Goal: Task Accomplishment & Management: Manage account settings

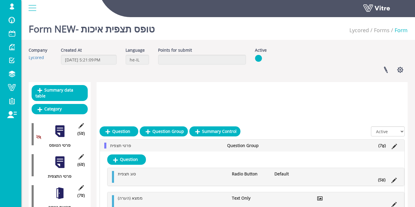
scroll to position [98, 0]
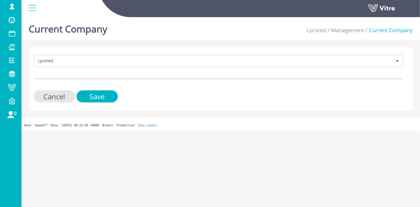
drag, startPoint x: 71, startPoint y: 51, endPoint x: 72, endPoint y: 57, distance: 6.5
click at [71, 51] on div "Lycored 183 Cancel Save" at bounding box center [221, 78] width 384 height 63
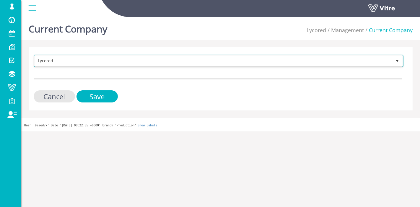
click at [72, 60] on span "Lycored" at bounding box center [213, 61] width 357 height 11
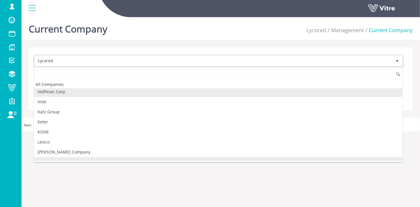
scroll to position [356, 0]
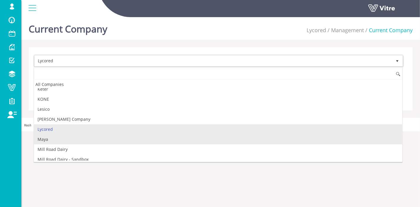
click at [65, 134] on li "Maya" at bounding box center [218, 139] width 368 height 10
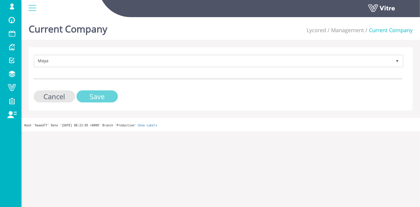
click at [96, 97] on input "Save" at bounding box center [97, 96] width 41 height 12
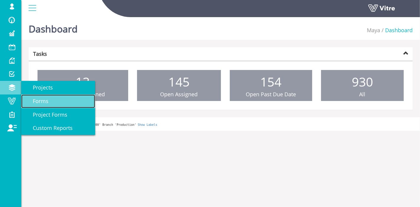
click at [47, 100] on span "Forms" at bounding box center [37, 100] width 23 height 7
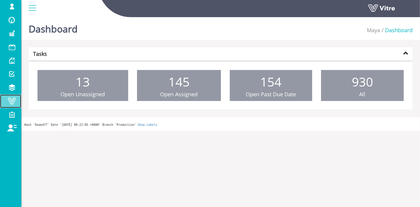
click at [9, 102] on span at bounding box center [11, 100] width 15 height 7
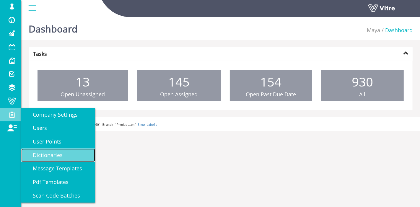
click at [58, 157] on span "Dictionaries" at bounding box center [44, 155] width 37 height 7
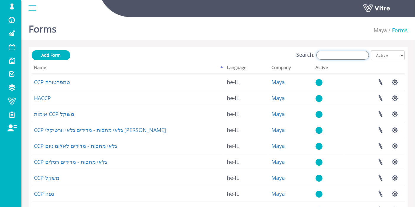
click at [350, 56] on input "Search:" at bounding box center [342, 55] width 53 height 9
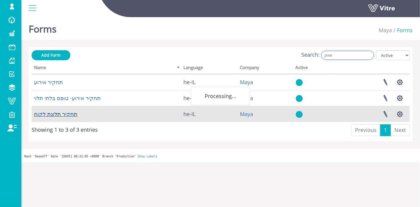
type input "תחק"
click at [70, 115] on link "תחקיר תלונת לקוח" at bounding box center [55, 113] width 43 height 7
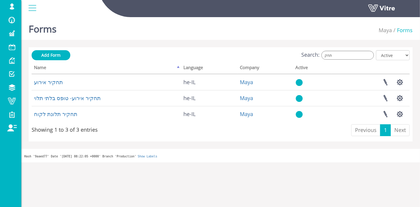
click at [342, 50] on div "Search: תחק All Active Not Active" at bounding box center [221, 55] width 378 height 11
click at [343, 58] on input "תחק" at bounding box center [347, 55] width 53 height 9
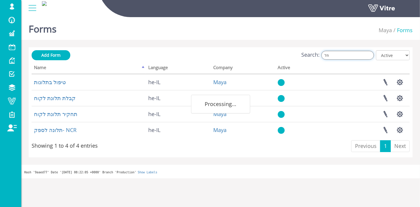
type input "ת"
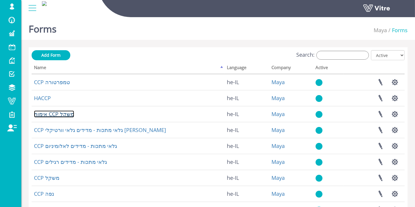
click at [60, 110] on link "אימות CCP משקל" at bounding box center [54, 113] width 40 height 7
click at [367, 56] on input "Search:" at bounding box center [342, 55] width 53 height 9
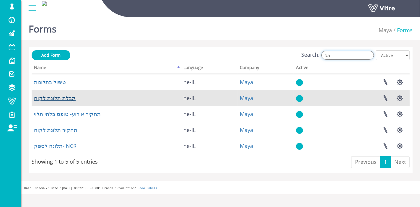
type input "תלו"
click at [53, 98] on link "קבלת תלונת לקוח" at bounding box center [55, 98] width 42 height 7
click at [56, 98] on link "קבלת תלונת לקוח" at bounding box center [55, 98] width 42 height 7
click at [57, 100] on link "קבלת תלונת לקוח" at bounding box center [55, 98] width 42 height 7
click at [55, 100] on link "קבלת תלונת לקוח" at bounding box center [55, 98] width 42 height 7
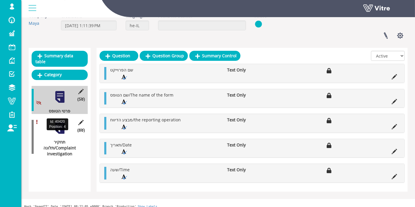
scroll to position [38, 0]
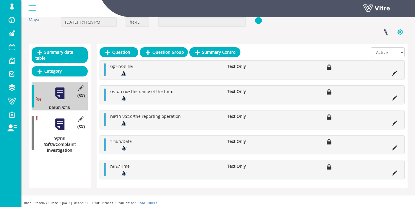
click at [402, 32] on button "button" at bounding box center [400, 32] width 15 height 16
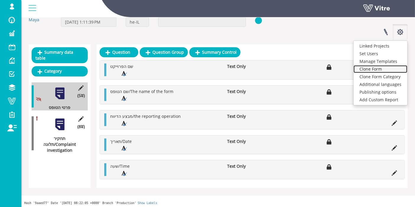
click at [377, 69] on link "Clone Form" at bounding box center [381, 69] width 54 height 8
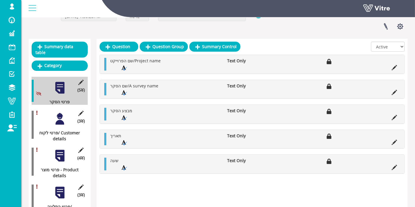
scroll to position [66, 0]
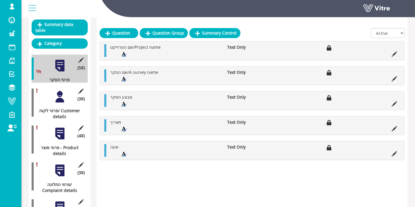
click at [61, 95] on div at bounding box center [59, 96] width 13 height 13
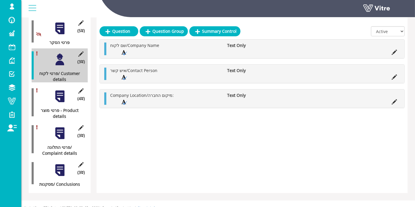
scroll to position [70, 0]
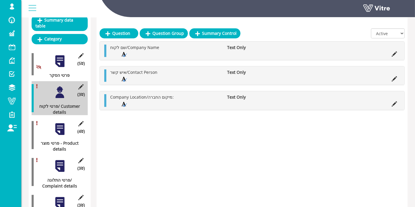
click at [58, 56] on div at bounding box center [59, 61] width 13 height 13
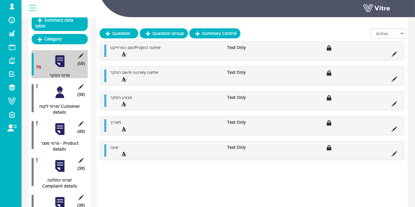
click at [58, 86] on div at bounding box center [59, 92] width 13 height 13
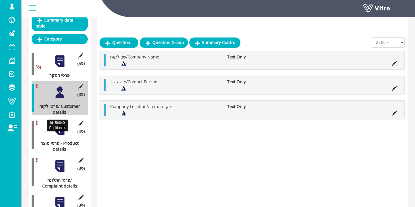
scroll to position [103, 0]
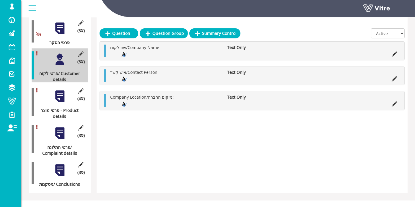
click at [63, 164] on div at bounding box center [59, 170] width 13 height 13
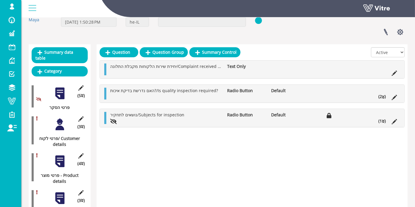
scroll to position [37, 0]
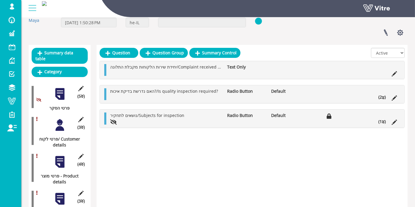
click at [61, 120] on div at bounding box center [59, 124] width 13 height 13
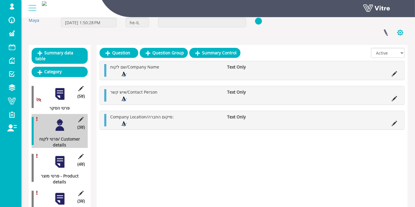
click at [400, 31] on button "button" at bounding box center [400, 33] width 15 height 16
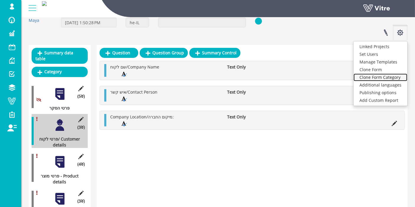
click at [383, 79] on link "Clone Form Category" at bounding box center [381, 78] width 54 height 8
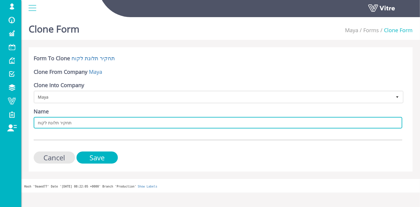
click at [36, 123] on input "תחקיר תלונת לקוח" at bounding box center [218, 123] width 369 height 12
type input "חדש - תחקיר תלונת לקוח"
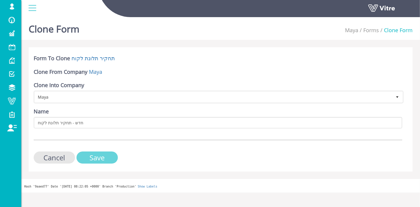
click at [100, 157] on input "Save" at bounding box center [97, 158] width 41 height 12
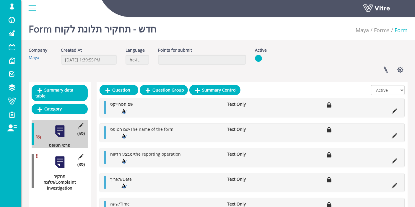
click at [61, 125] on div at bounding box center [59, 131] width 13 height 13
click at [399, 71] on button "button" at bounding box center [400, 70] width 15 height 16
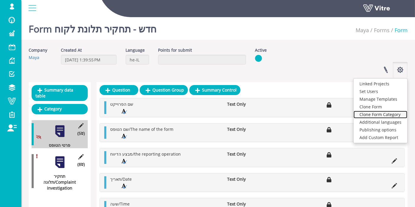
click at [389, 115] on link "Clone Form Category" at bounding box center [381, 115] width 54 height 8
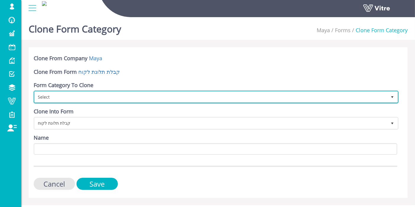
click at [84, 97] on span "Select" at bounding box center [211, 97] width 352 height 11
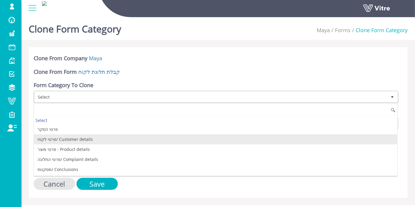
click at [71, 137] on li "פרטי לקוח/ Customer details" at bounding box center [215, 139] width 363 height 10
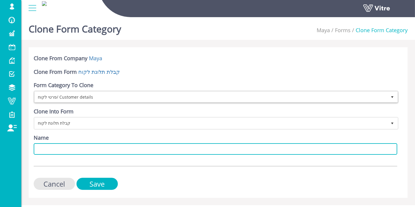
click at [84, 147] on input "Name" at bounding box center [216, 149] width 364 height 12
type input "פרטי לקוח"
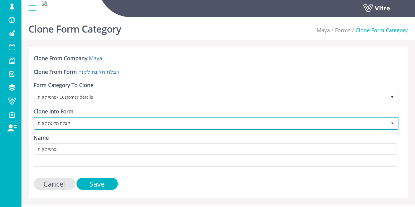
click at [68, 124] on span "קבלת תלונת לקוח" at bounding box center [211, 123] width 352 height 11
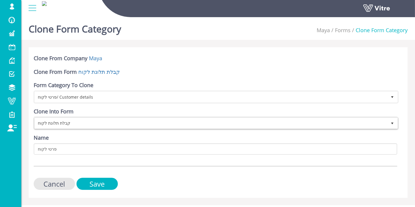
click at [386, 129] on form "Clone From Company Maya Clone From Form קבלת תלונת לקוח Form Category To Clone …" at bounding box center [216, 122] width 364 height 135
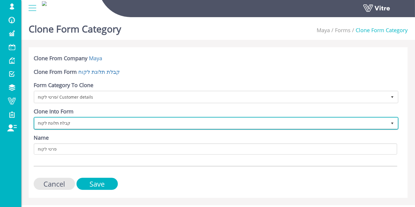
click at [113, 125] on span "קבלת תלונת לקוח" at bounding box center [211, 123] width 352 height 11
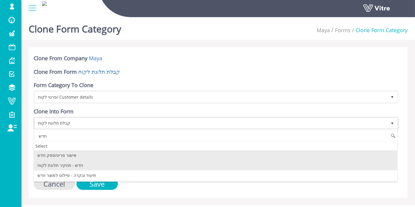
click at [72, 167] on li "חדש - תחקיר תלונת לקוח" at bounding box center [215, 165] width 363 height 10
type input "חדש"
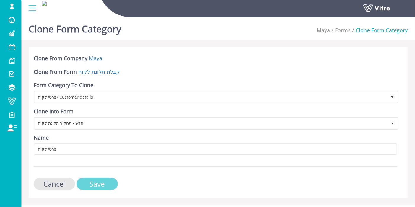
click at [103, 183] on input "Save" at bounding box center [97, 184] width 41 height 12
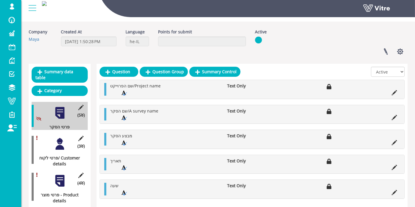
scroll to position [33, 0]
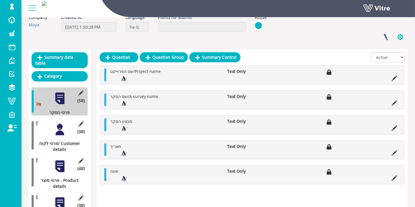
click at [399, 37] on button "button" at bounding box center [400, 37] width 15 height 16
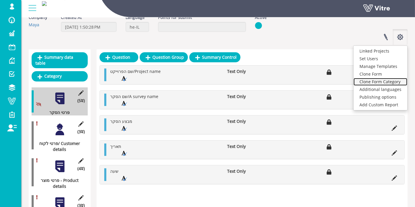
click at [372, 81] on link "Clone Form Category" at bounding box center [381, 82] width 54 height 8
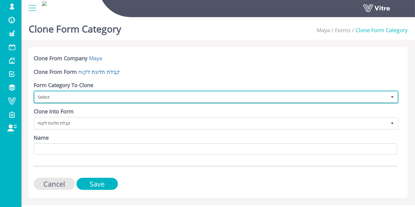
click at [61, 93] on span "Select" at bounding box center [211, 97] width 352 height 11
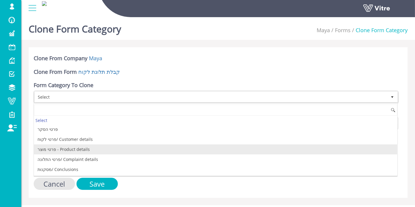
click at [59, 149] on li "פרטי מוצר - Product details" at bounding box center [215, 149] width 363 height 10
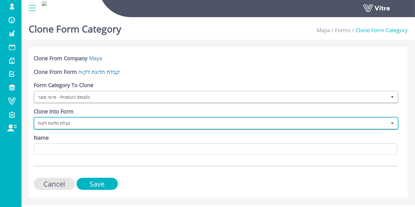
click at [75, 119] on span "קבלת תלונת לקוח" at bounding box center [211, 123] width 352 height 11
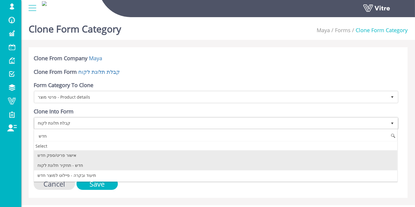
click at [71, 166] on li "חדש - תחקיר תלונת לקוח" at bounding box center [215, 165] width 363 height 10
type input "חדש"
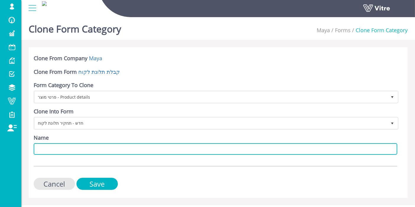
click at [79, 149] on input "Name" at bounding box center [216, 149] width 364 height 12
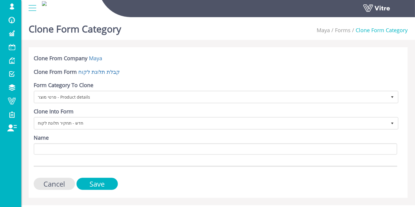
drag, startPoint x: 87, startPoint y: 144, endPoint x: 192, endPoint y: 62, distance: 133.2
click at [192, 62] on div "Clone From Company Maya" at bounding box center [216, 59] width 364 height 9
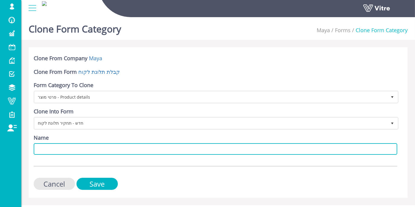
click at [97, 153] on input "Name" at bounding box center [216, 149] width 364 height 12
type input "פרטי מוצר"
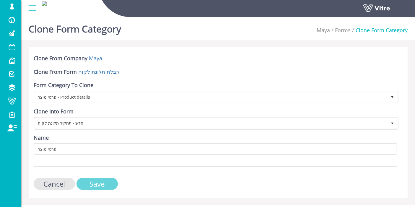
click at [101, 181] on input "Save" at bounding box center [97, 184] width 41 height 12
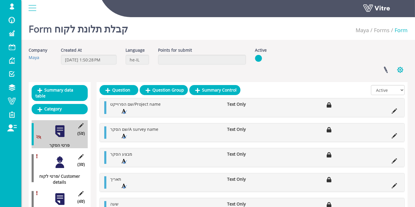
click at [401, 72] on button "button" at bounding box center [400, 70] width 15 height 16
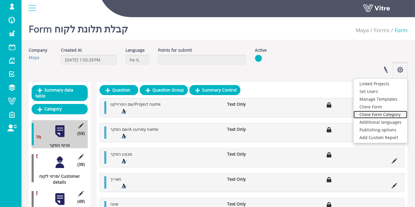
click at [386, 115] on link "Clone Form Category" at bounding box center [381, 115] width 54 height 8
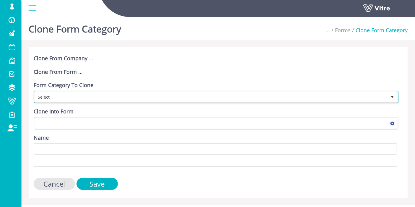
click at [53, 97] on span "Select" at bounding box center [211, 97] width 352 height 11
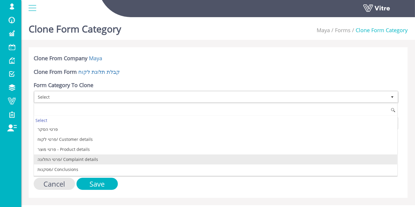
click at [59, 157] on li "פרטי התלונה/ Complaint details" at bounding box center [215, 159] width 363 height 10
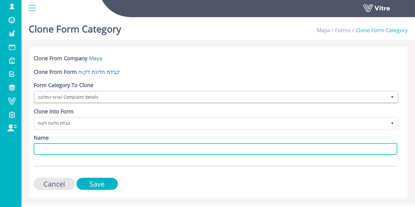
click at [67, 149] on input "Name" at bounding box center [216, 149] width 364 height 12
type input "פרטי התלונה"
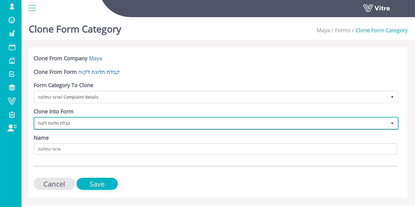
click at [87, 124] on span "קבלת תלונת לקוח" at bounding box center [211, 123] width 352 height 11
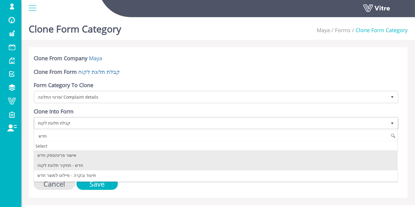
click at [51, 165] on li "חדש - תחקיר תלונת לקוח" at bounding box center [215, 165] width 363 height 10
type input "חדש"
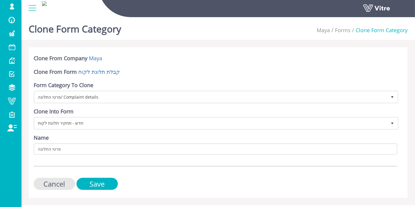
click at [115, 159] on form "Clone From Company Maya Clone From Form קבלת תלונת לקוח Form Category To Clone …" at bounding box center [216, 122] width 364 height 135
click at [96, 182] on input "Save" at bounding box center [97, 184] width 41 height 12
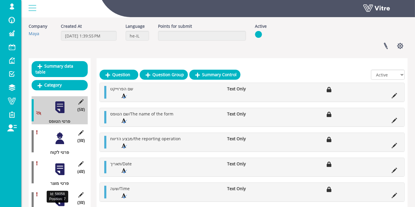
scroll to position [66, 0]
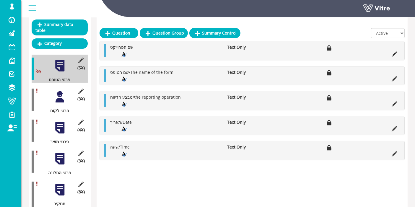
click at [57, 117] on div "(4 ) פרטי מוצר" at bounding box center [60, 131] width 56 height 28
click at [60, 121] on div at bounding box center [59, 127] width 13 height 13
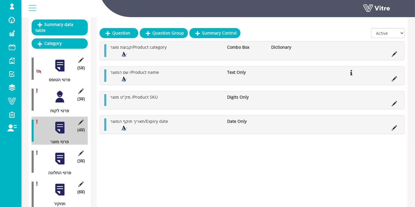
click at [59, 90] on div at bounding box center [59, 96] width 13 height 13
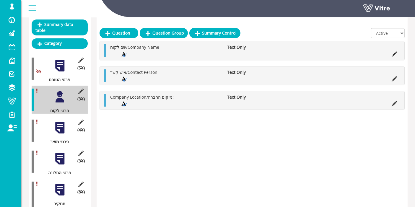
click at [66, 121] on div at bounding box center [59, 127] width 13 height 13
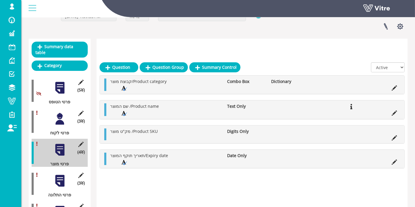
scroll to position [31, 0]
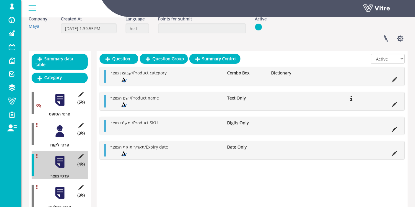
click at [62, 93] on div at bounding box center [59, 99] width 13 height 13
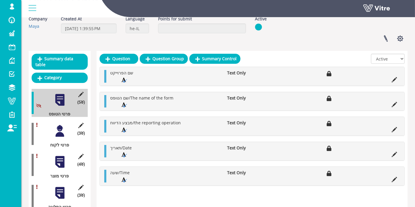
click at [57, 129] on div at bounding box center [59, 130] width 13 height 13
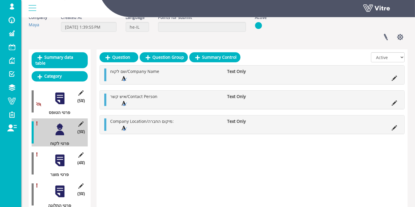
scroll to position [66, 0]
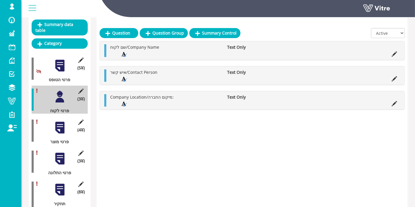
click at [62, 121] on div at bounding box center [59, 127] width 13 height 13
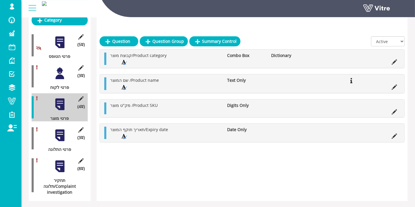
scroll to position [97, 0]
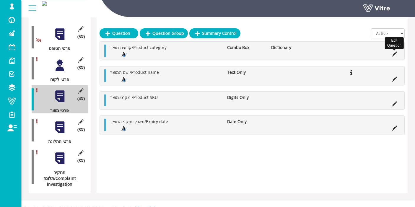
click at [393, 56] on icon at bounding box center [394, 53] width 5 height 5
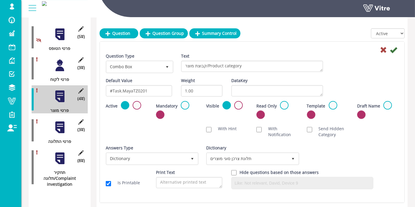
click at [60, 122] on div at bounding box center [59, 127] width 13 height 13
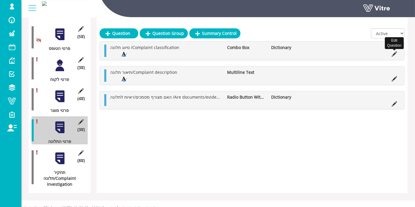
click at [394, 53] on icon at bounding box center [394, 53] width 5 height 5
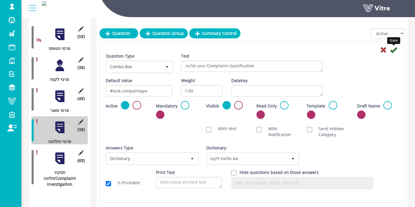
click at [393, 49] on icon at bounding box center [393, 49] width 7 height 7
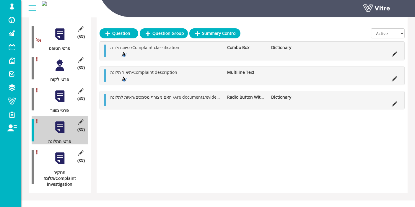
click at [61, 155] on div at bounding box center [59, 158] width 13 height 13
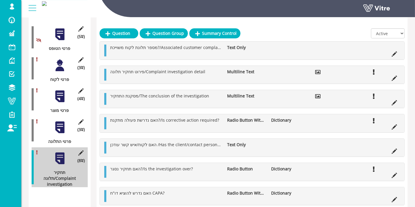
click at [60, 126] on div at bounding box center [59, 127] width 13 height 13
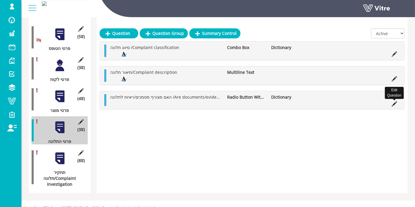
click at [393, 101] on icon at bounding box center [394, 103] width 5 height 5
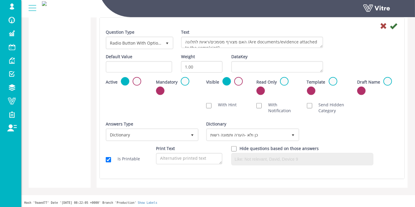
scroll to position [157, 0]
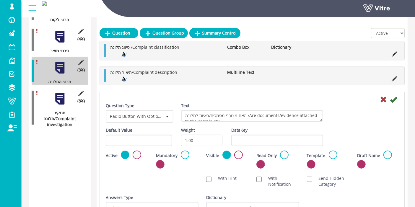
click at [61, 93] on div at bounding box center [59, 98] width 13 height 13
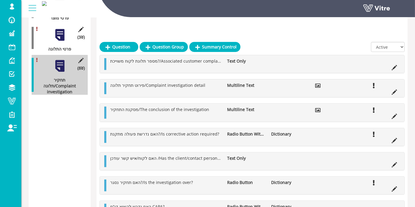
scroll to position [222, 0]
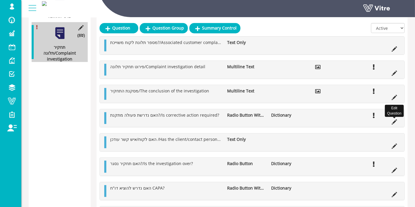
click at [394, 120] on icon at bounding box center [394, 121] width 5 height 5
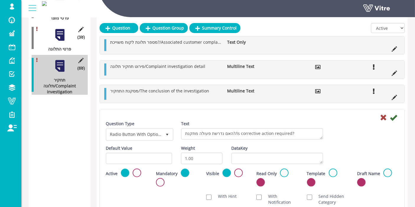
scroll to position [91, 0]
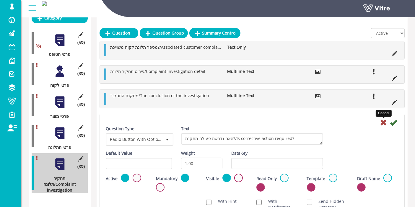
click at [383, 119] on icon at bounding box center [383, 122] width 7 height 7
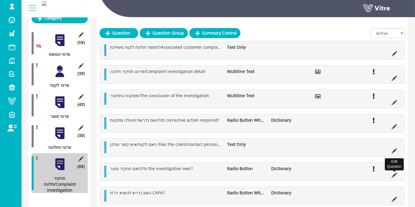
click at [395, 174] on icon at bounding box center [394, 175] width 5 height 5
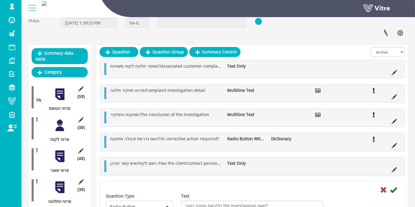
scroll to position [0, 0]
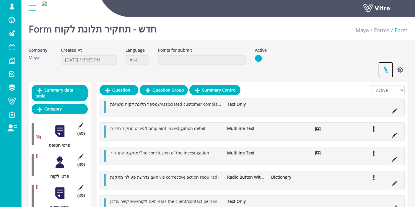
click at [389, 69] on link at bounding box center [385, 70] width 15 height 16
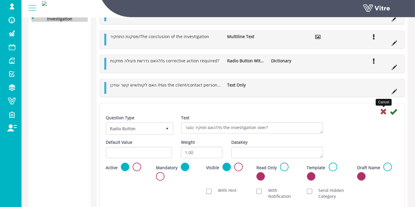
click at [382, 109] on icon at bounding box center [383, 111] width 7 height 7
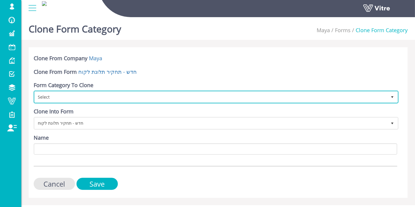
click at [69, 101] on span "Select" at bounding box center [211, 97] width 352 height 11
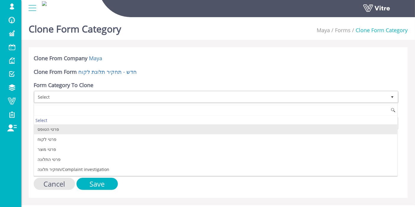
click at [67, 129] on li "פרטי הטופס" at bounding box center [215, 129] width 363 height 10
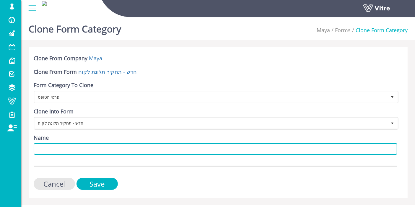
click at [99, 146] on input "Name" at bounding box center [216, 149] width 364 height 12
type input "ט"
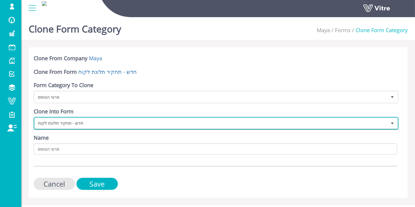
click at [111, 121] on span "חדש - תחקיר תלונת לקוח" at bounding box center [211, 123] width 352 height 11
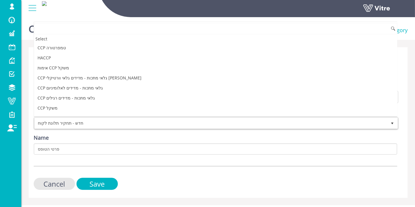
scroll to position [718, 0]
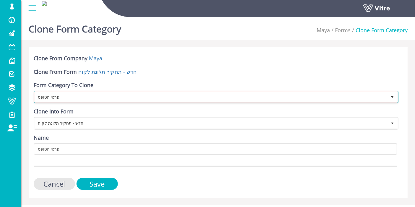
click at [106, 92] on span "פרטי הטופס" at bounding box center [211, 97] width 352 height 11
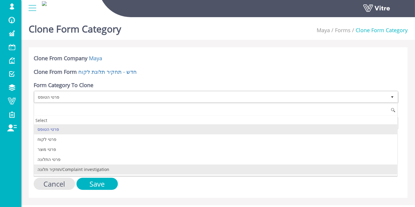
click at [86, 169] on li "תחקיר תלונה/Complaint investigation" at bounding box center [215, 170] width 363 height 10
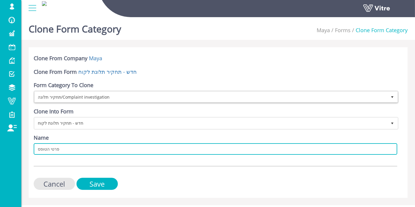
click at [43, 150] on input "פרטי הטופס" at bounding box center [216, 149] width 364 height 12
type input "תחקיר תלונה"
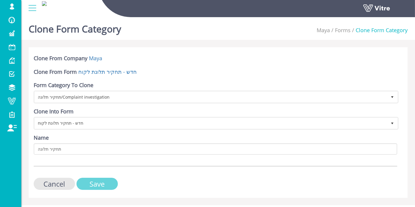
click at [97, 180] on input "Save" at bounding box center [97, 184] width 41 height 12
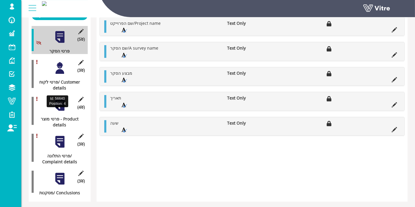
scroll to position [103, 0]
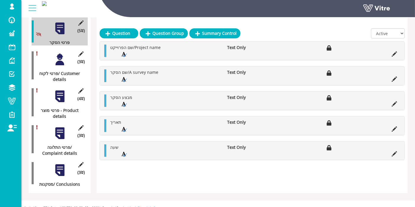
click at [57, 164] on div at bounding box center [59, 170] width 13 height 13
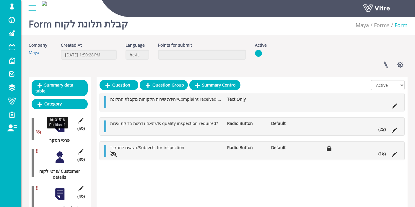
scroll to position [0, 0]
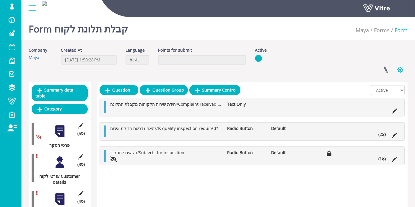
click at [400, 66] on button "button" at bounding box center [400, 70] width 15 height 16
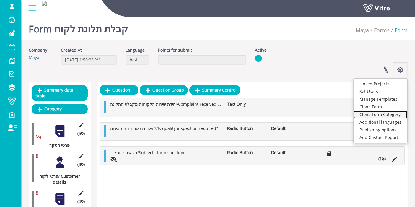
click at [391, 115] on link "Clone Form Category" at bounding box center [381, 115] width 54 height 8
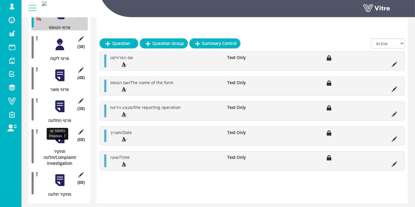
scroll to position [128, 0]
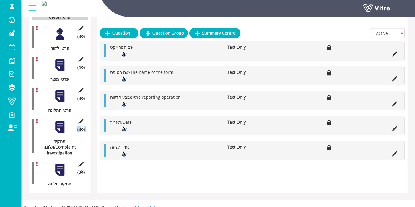
click at [31, 128] on div "Summary data table Category (5 ) פרטי הטופס (0 ) פרטי התלונה (0 ) קבלת החלטה (3…" at bounding box center [60, 73] width 62 height 239
click at [80, 162] on icon at bounding box center [80, 164] width 7 height 5
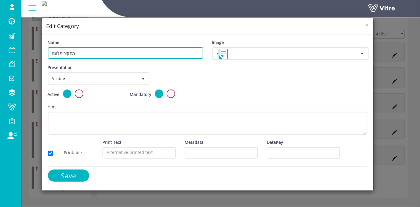
click at [129, 51] on input "תחקיר תלונה" at bounding box center [125, 53] width 155 height 12
type input "מסקנות"
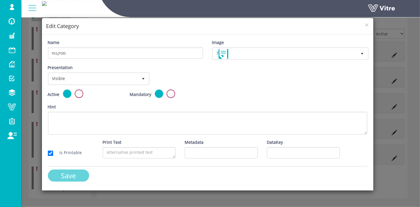
click at [74, 170] on input "Save" at bounding box center [68, 176] width 41 height 12
click at [69, 175] on div "Save" at bounding box center [125, 176] width 155 height 12
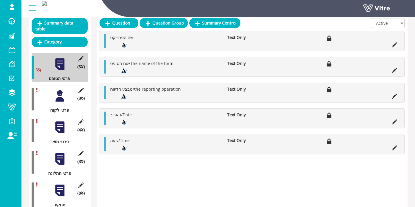
scroll to position [98, 0]
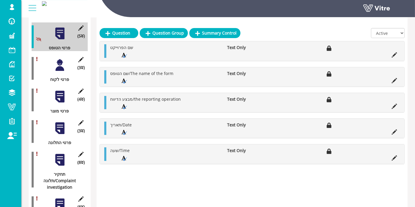
click at [63, 90] on div at bounding box center [59, 96] width 13 height 13
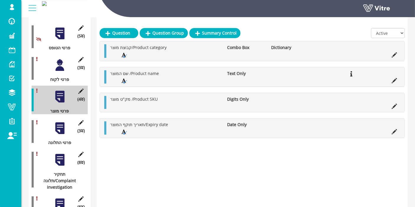
click at [60, 123] on div at bounding box center [59, 128] width 13 height 13
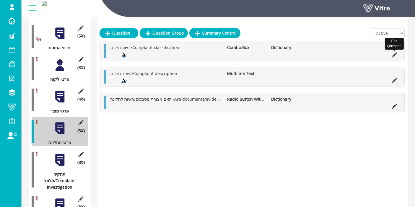
click at [394, 56] on icon at bounding box center [394, 54] width 5 height 5
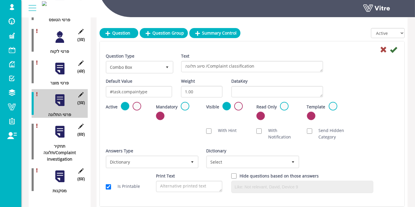
scroll to position [131, 0]
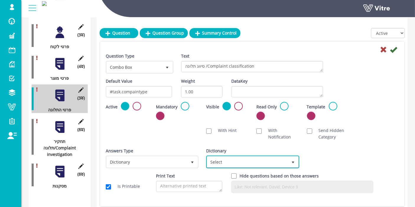
click at [271, 157] on span "Select" at bounding box center [247, 162] width 80 height 11
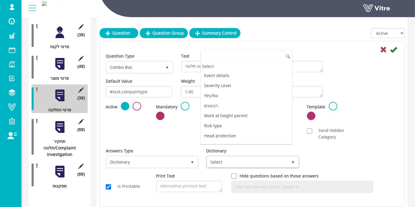
type input "X"
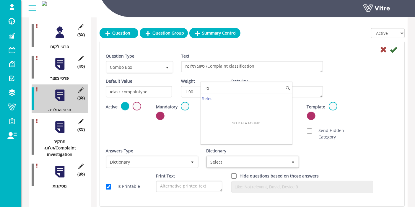
type input "ס"
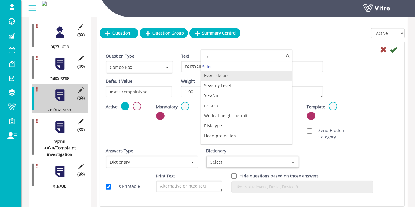
type input "תל"
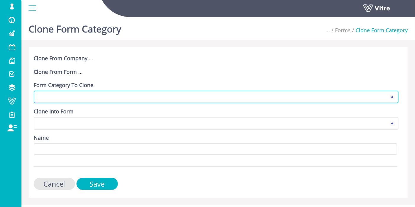
click at [122, 94] on span at bounding box center [211, 97] width 352 height 11
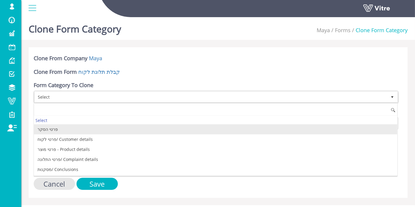
click at [110, 129] on li "פרטי הסקר" at bounding box center [215, 129] width 363 height 10
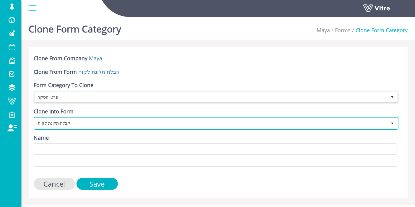
click at [105, 118] on span "קבלת תלונת לקוח" at bounding box center [211, 123] width 352 height 11
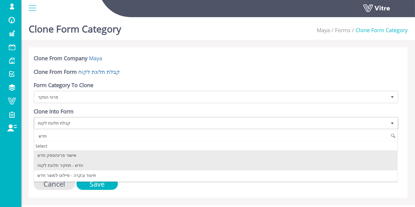
click at [68, 165] on li "חדש - תחקיר תלונת לקוח" at bounding box center [215, 165] width 363 height 10
type input "חדש"
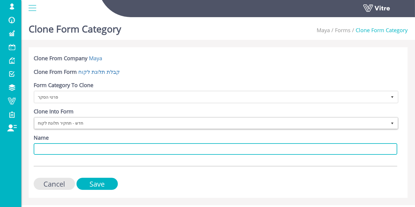
click at [81, 147] on input "Name" at bounding box center [216, 149] width 364 height 12
type input "פרטי הסקר"
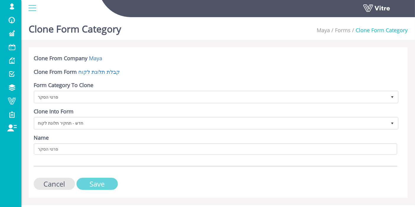
click at [97, 183] on input "Save" at bounding box center [97, 184] width 41 height 12
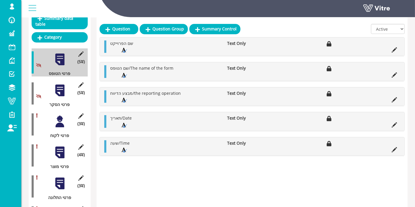
scroll to position [61, 0]
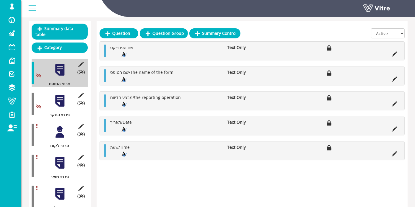
click at [55, 94] on div at bounding box center [59, 100] width 13 height 13
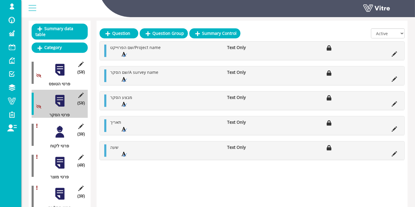
click at [63, 94] on div at bounding box center [59, 100] width 13 height 13
click at [62, 67] on div at bounding box center [59, 69] width 13 height 13
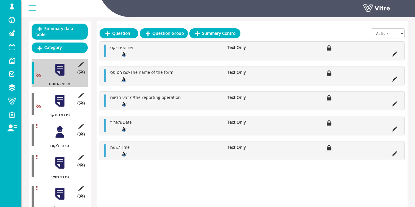
click at [58, 96] on div at bounding box center [59, 100] width 13 height 13
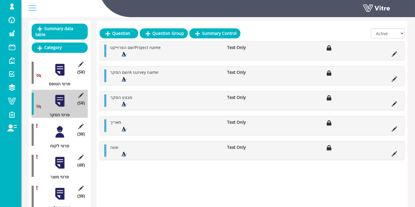
click at [60, 64] on div at bounding box center [59, 69] width 13 height 13
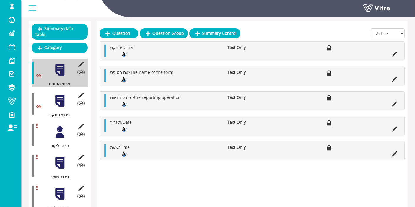
click at [58, 95] on div at bounding box center [59, 100] width 13 height 13
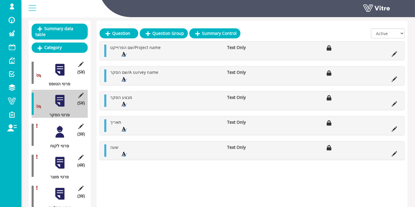
click at [59, 126] on div at bounding box center [59, 131] width 13 height 13
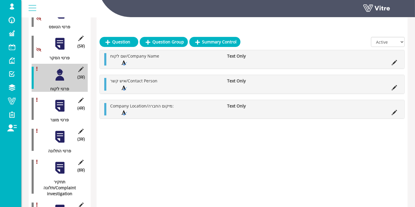
scroll to position [127, 0]
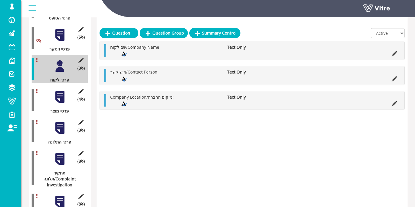
click at [55, 92] on div at bounding box center [59, 96] width 13 height 13
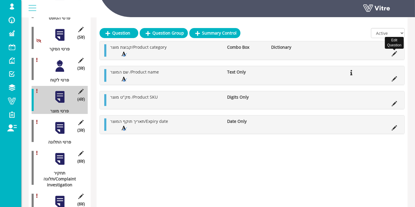
click at [395, 54] on icon at bounding box center [394, 53] width 5 height 5
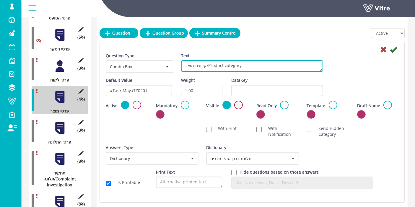
click at [238, 65] on textarea "קבוצת מוצר/Product category" at bounding box center [252, 66] width 142 height 12
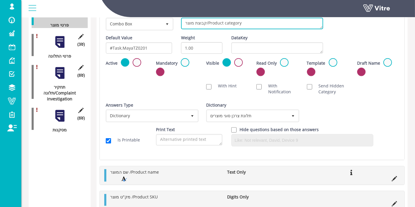
scroll to position [258, 0]
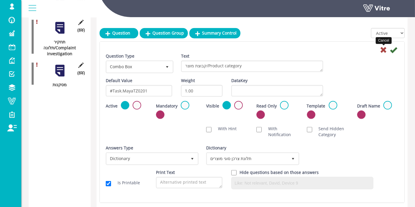
click at [383, 49] on icon at bounding box center [383, 49] width 7 height 7
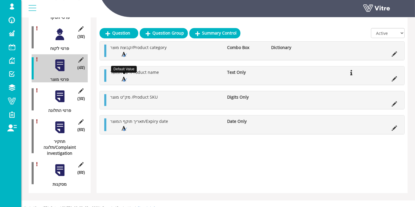
click at [124, 77] on icon at bounding box center [124, 79] width 6 height 5
click at [395, 77] on icon at bounding box center [394, 78] width 5 height 5
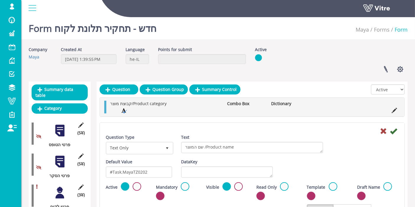
scroll to position [0, 0]
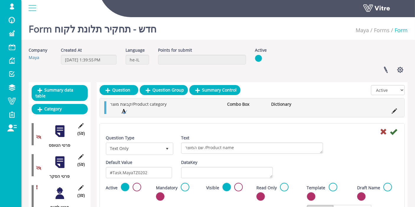
click at [318, 66] on div "Linked Projects Set Users Manage Templates Clone Form Clone Form Category Addit…" at bounding box center [331, 70] width 162 height 16
click at [401, 68] on button "button" at bounding box center [400, 70] width 15 height 16
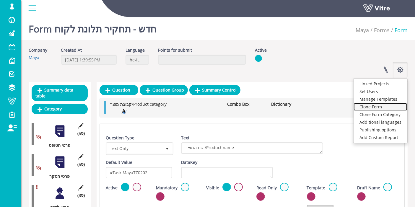
click at [372, 107] on link "Clone Form" at bounding box center [381, 107] width 54 height 8
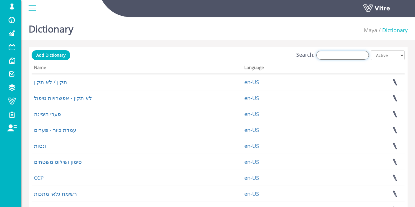
click at [359, 57] on input "Search:" at bounding box center [342, 55] width 53 height 9
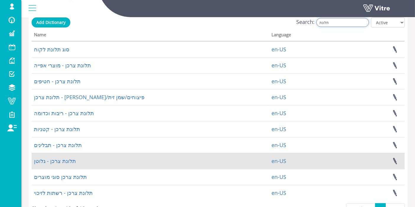
scroll to position [66, 0]
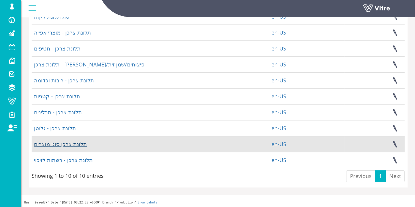
type input "תלונת"
click at [72, 142] on link "תלונת צרכן סוגי מוצרים" at bounding box center [60, 144] width 53 height 7
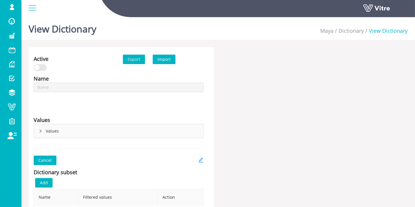
type input "תלונת צרכן סוגי מוצרים"
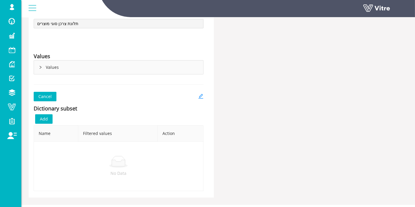
scroll to position [66, 0]
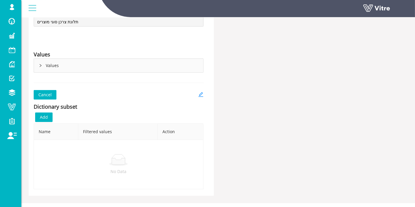
click at [39, 66] on icon "right" at bounding box center [41, 66] width 4 height 4
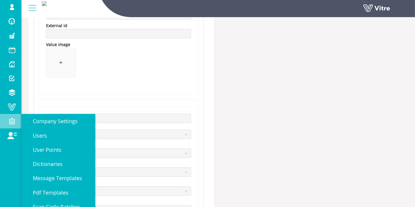
scroll to position [164, 0]
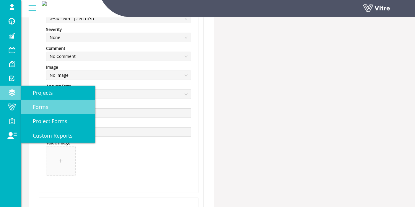
click at [48, 102] on link "Forms" at bounding box center [58, 107] width 74 height 14
click at [45, 105] on span "Forms" at bounding box center [37, 106] width 23 height 7
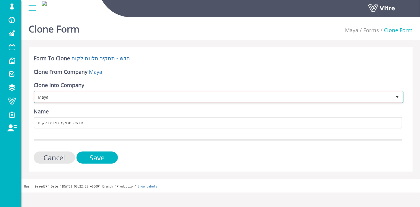
click at [124, 96] on span "Maya" at bounding box center [213, 97] width 357 height 11
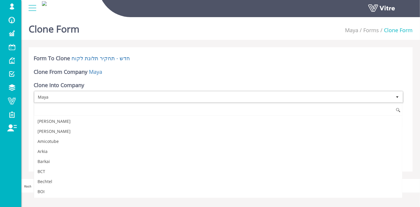
scroll to position [325, 0]
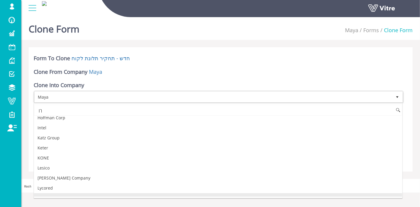
type input "ך"
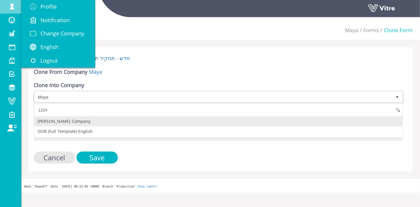
scroll to position [0, 0]
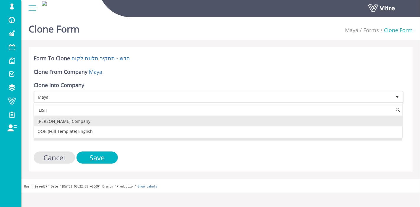
click at [113, 119] on li "[PERSON_NAME] Company" at bounding box center [218, 121] width 368 height 10
type input "LISH"
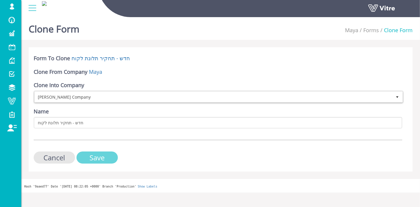
click at [105, 157] on input "Save" at bounding box center [97, 158] width 41 height 12
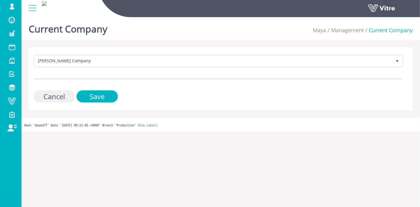
click at [56, 95] on input "Cancel" at bounding box center [54, 96] width 41 height 12
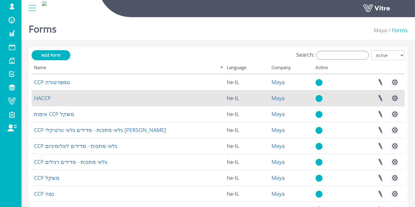
click at [42, 103] on td "HACCP" at bounding box center [128, 98] width 193 height 16
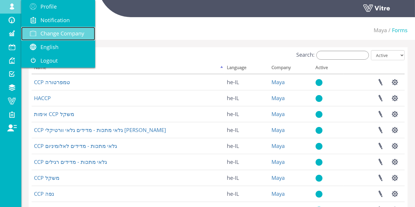
click at [52, 33] on span "Change Company" at bounding box center [62, 33] width 44 height 7
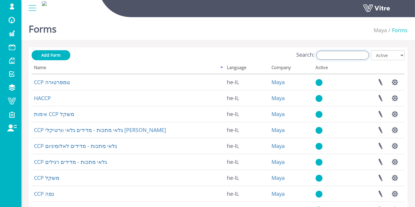
click at [364, 54] on input "Search:" at bounding box center [342, 55] width 53 height 9
type input "K"
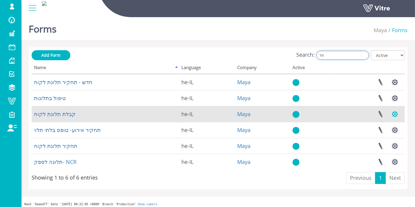
type input "תל"
click at [394, 114] on button "button" at bounding box center [395, 114] width 15 height 16
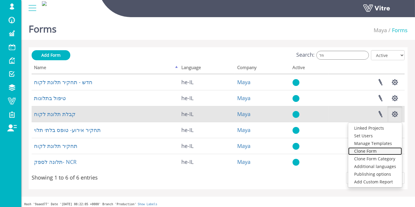
click at [370, 150] on link "Clone Form" at bounding box center [375, 151] width 54 height 8
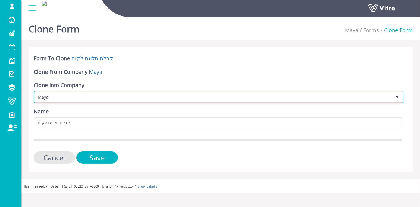
click at [62, 97] on span "Maya" at bounding box center [213, 97] width 357 height 11
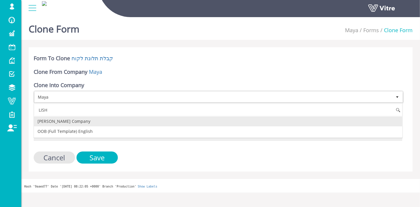
click at [63, 120] on li "[PERSON_NAME] Company" at bounding box center [218, 121] width 368 height 10
type input "LISH"
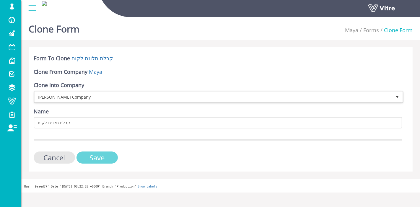
click at [89, 156] on input "Save" at bounding box center [97, 158] width 41 height 12
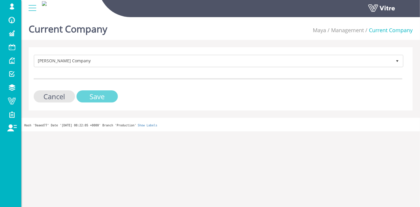
click at [97, 97] on input "Save" at bounding box center [97, 96] width 41 height 12
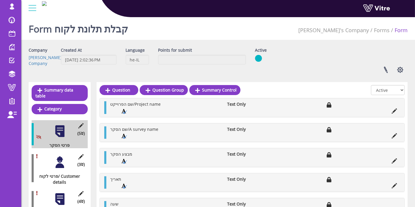
click at [82, 67] on div "Created At 9/8/2025 2:02:36 PM" at bounding box center [88, 58] width 65 height 22
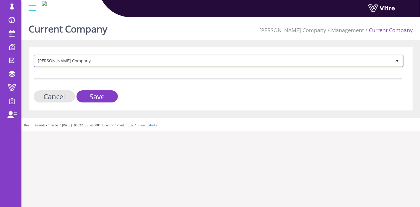
click at [86, 59] on span "[PERSON_NAME] Company" at bounding box center [213, 61] width 357 height 11
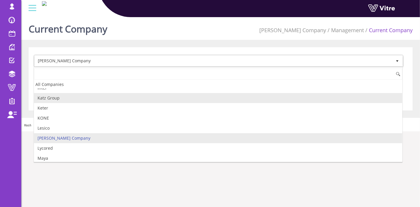
scroll to position [346, 0]
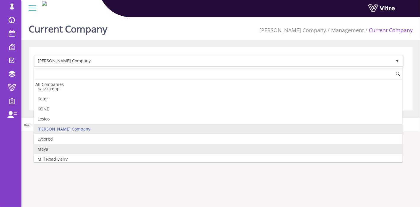
click at [63, 144] on li "Maya" at bounding box center [218, 149] width 368 height 10
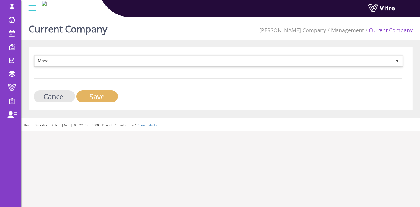
click at [96, 97] on input "Save" at bounding box center [97, 96] width 41 height 12
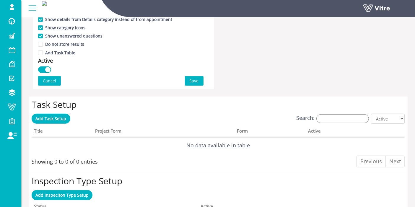
scroll to position [394, 0]
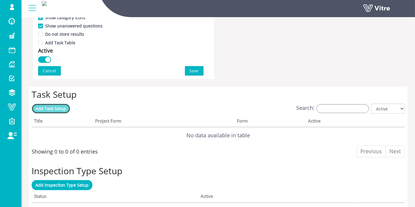
click at [57, 109] on span "Add Task Setup" at bounding box center [51, 109] width 31 height 6
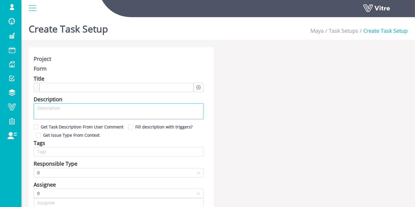
type input "Lishay Peled SU"
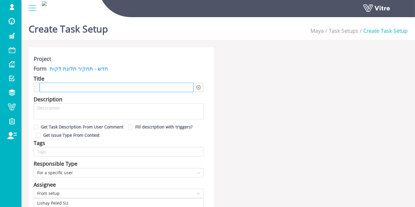
click at [102, 86] on div at bounding box center [117, 87] width 154 height 9
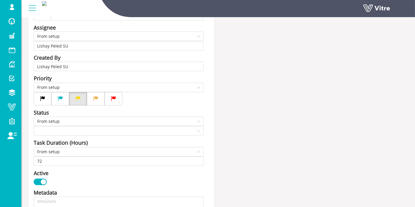
scroll to position [98, 0]
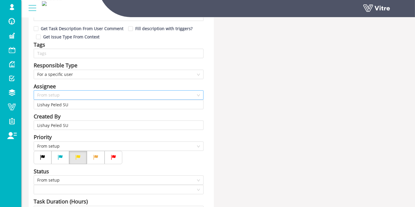
click at [71, 96] on span "From setup" at bounding box center [118, 95] width 163 height 9
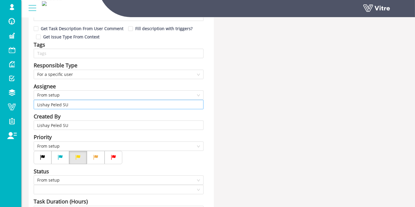
click at [89, 101] on input "Lishay Peled SU" at bounding box center [118, 104] width 163 height 9
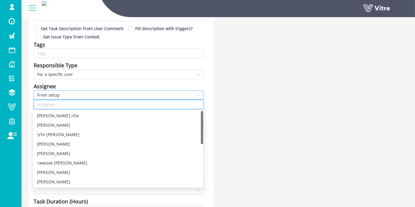
click at [88, 93] on span "From setup" at bounding box center [118, 95] width 163 height 9
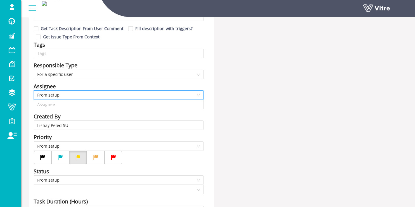
click at [87, 95] on span "From setup" at bounding box center [118, 95] width 163 height 9
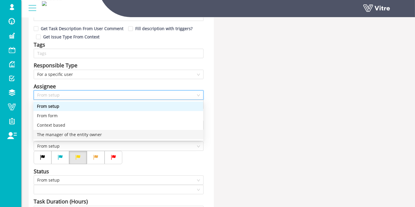
click at [71, 134] on div "The manager of the entity owner" at bounding box center [118, 134] width 163 height 6
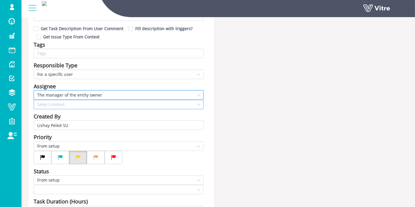
click at [81, 106] on input "search" at bounding box center [116, 104] width 159 height 9
click at [103, 102] on input "search" at bounding box center [116, 104] width 159 height 9
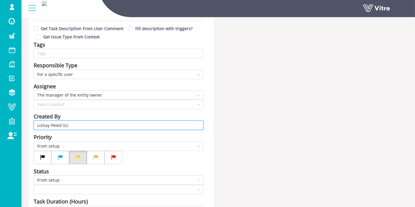
click at [76, 127] on input "Lishay Peled SU" at bounding box center [118, 125] width 163 height 9
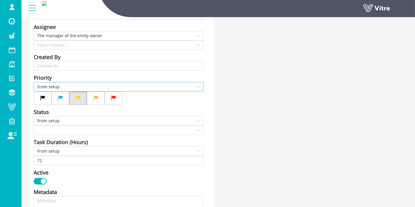
scroll to position [164, 0]
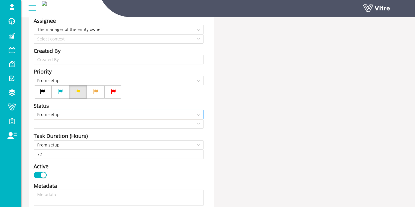
click at [90, 113] on span "From setup" at bounding box center [118, 114] width 163 height 9
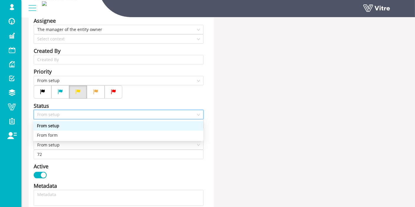
drag, startPoint x: 86, startPoint y: 114, endPoint x: 180, endPoint y: 103, distance: 94.5
click at [144, 108] on div "Status From setup" at bounding box center [119, 115] width 170 height 27
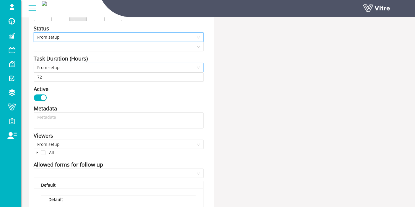
scroll to position [262, 0]
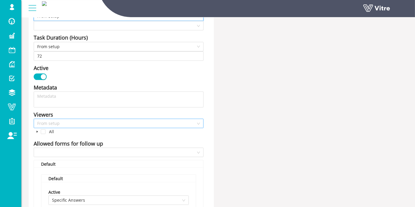
click at [52, 121] on span "From setup" at bounding box center [118, 123] width 163 height 9
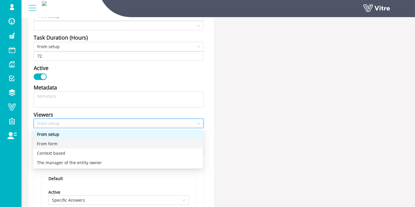
click at [50, 142] on div "From form" at bounding box center [118, 144] width 163 height 6
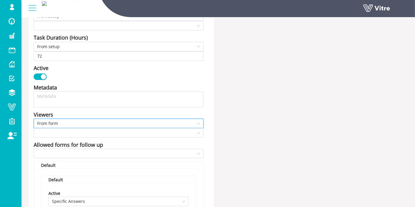
click at [58, 122] on span "From form" at bounding box center [118, 123] width 163 height 9
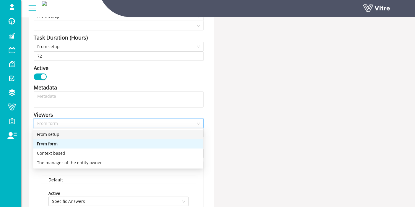
click at [57, 132] on div "From setup" at bounding box center [118, 134] width 163 height 6
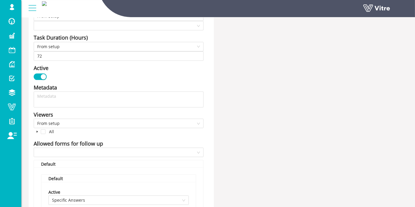
click at [245, 147] on div "Project Form חדש - תחקיר תלונת לקוח Title פתיחת תחקיר מתלונת לקוח Description G…" at bounding box center [218, 93] width 388 height 617
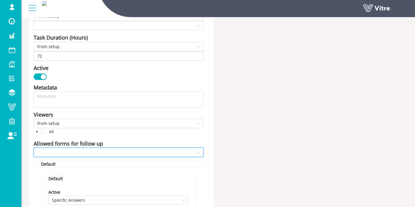
click at [66, 152] on input "search" at bounding box center [116, 152] width 159 height 9
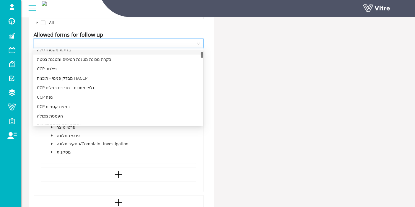
scroll to position [361, 0]
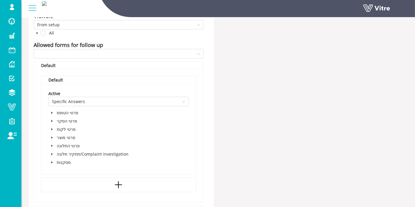
click at [59, 102] on span "Specific Answers" at bounding box center [118, 101] width 133 height 9
click at [51, 113] on icon "caret-down" at bounding box center [52, 112] width 3 height 3
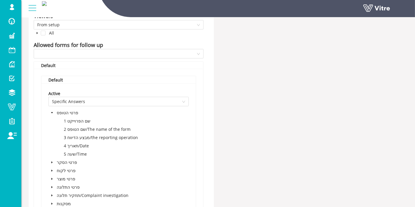
click at [52, 112] on icon "caret-down" at bounding box center [52, 112] width 2 height 1
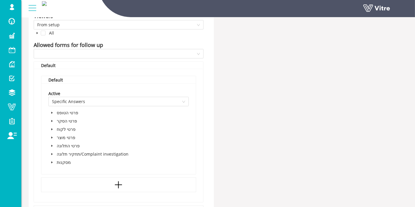
click at [53, 120] on icon "caret-down" at bounding box center [52, 121] width 3 height 3
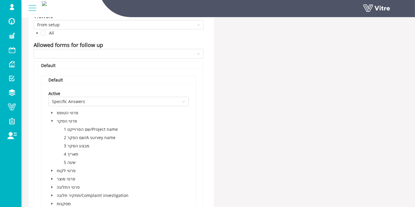
click at [53, 120] on icon "caret-down" at bounding box center [52, 121] width 3 height 3
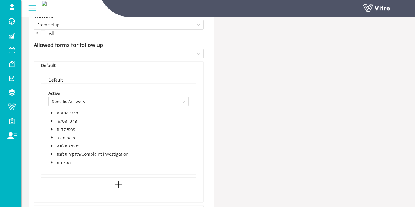
click at [51, 145] on icon "caret-down" at bounding box center [51, 146] width 1 height 2
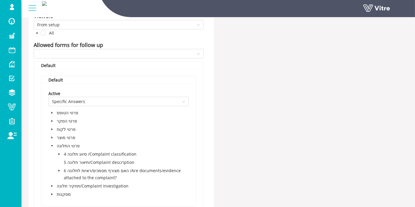
click at [51, 145] on icon "caret-down" at bounding box center [52, 145] width 2 height 1
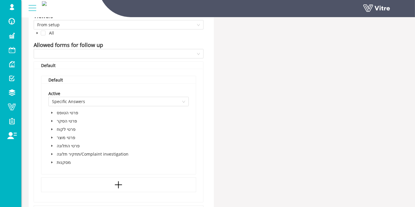
click at [49, 153] on span at bounding box center [51, 154] width 7 height 7
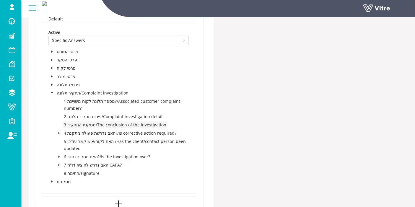
scroll to position [427, 0]
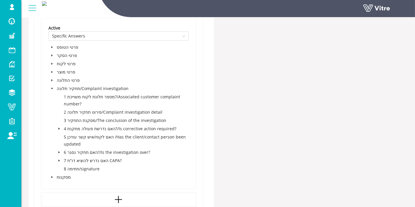
click at [53, 88] on icon "caret-down" at bounding box center [52, 88] width 3 height 3
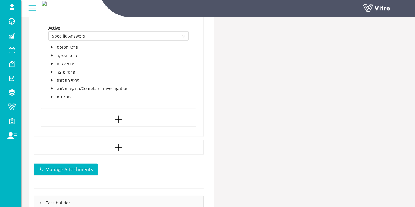
click at [52, 95] on icon "caret-down" at bounding box center [52, 96] width 3 height 3
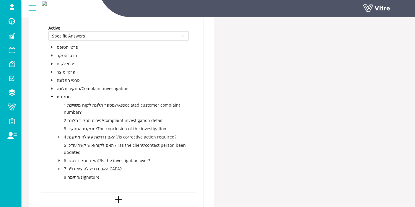
click at [59, 160] on icon "caret-down" at bounding box center [58, 161] width 1 height 2
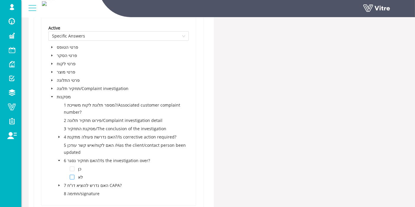
click at [71, 177] on span at bounding box center [72, 177] width 5 height 5
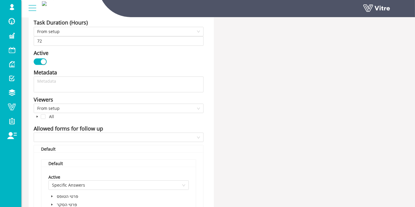
scroll to position [262, 0]
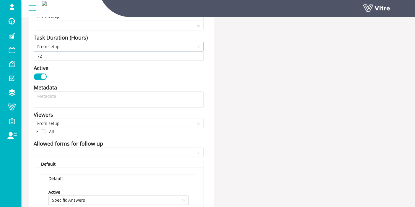
click at [121, 43] on span "From setup" at bounding box center [118, 46] width 163 height 9
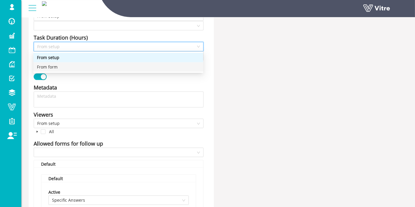
click at [101, 69] on div "From form" at bounding box center [118, 67] width 163 height 6
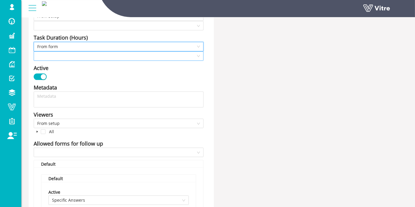
click at [105, 58] on input "search" at bounding box center [116, 56] width 159 height 9
click at [111, 46] on span "From form" at bounding box center [118, 46] width 163 height 9
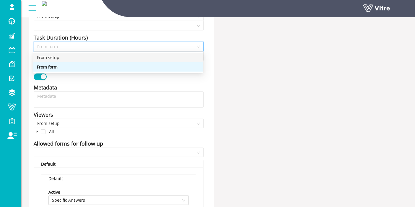
click at [91, 55] on div "From setup" at bounding box center [118, 57] width 163 height 6
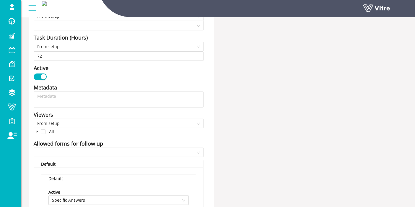
click at [232, 74] on div "Project Form חדש - תחקיר תלונת לקוח Title פתיחת תחקיר מתלונת לקוח Description G…" at bounding box center [218, 142] width 388 height 714
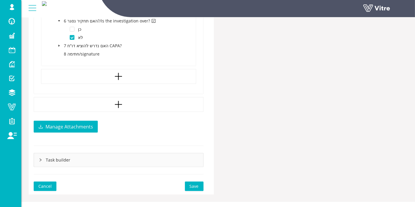
scroll to position [574, 0]
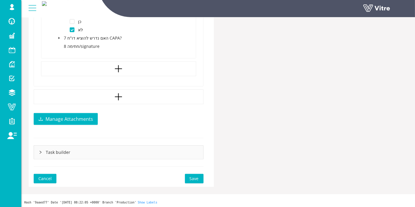
click at [192, 178] on span "Save" at bounding box center [194, 178] width 9 height 6
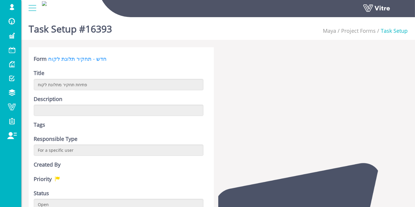
click at [116, 78] on div "Title פתיחת תחקיר מתלונת לקוח" at bounding box center [119, 79] width 170 height 21
click at [117, 69] on div "Title פתיחת תחקיר מתלונת לקוח" at bounding box center [119, 79] width 170 height 21
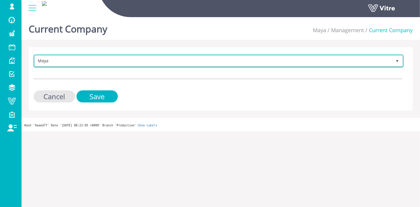
click at [124, 62] on span "Maya" at bounding box center [213, 61] width 357 height 11
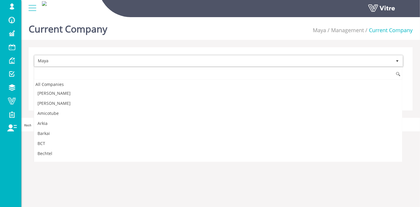
scroll to position [333, 0]
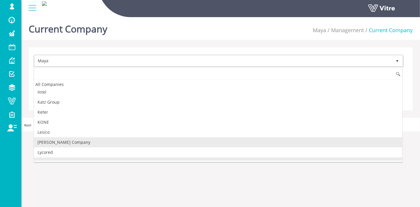
click at [66, 137] on li "[PERSON_NAME] Company" at bounding box center [218, 142] width 368 height 10
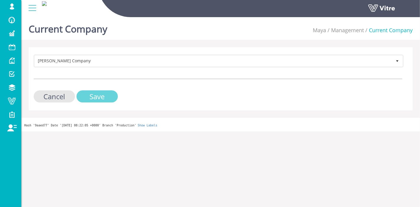
click at [102, 98] on input "Save" at bounding box center [97, 96] width 41 height 12
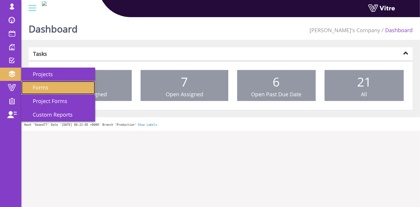
click at [36, 90] on span "Forms" at bounding box center [37, 87] width 23 height 7
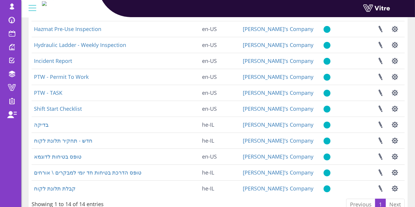
scroll to position [130, 0]
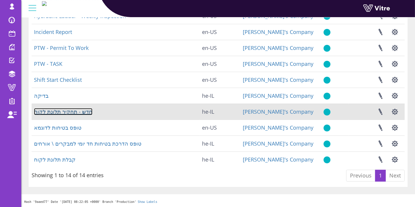
click at [67, 111] on link "חדש - תחקיר תלונת לקוח" at bounding box center [63, 111] width 58 height 7
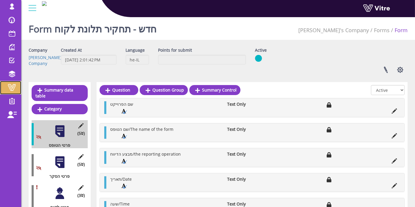
click at [11, 82] on link "Vitre" at bounding box center [10, 88] width 21 height 14
click at [396, 68] on button "button" at bounding box center [400, 70] width 15 height 16
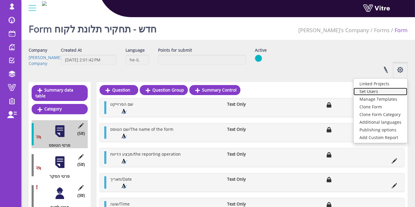
click at [381, 91] on link "Set Users" at bounding box center [381, 92] width 54 height 8
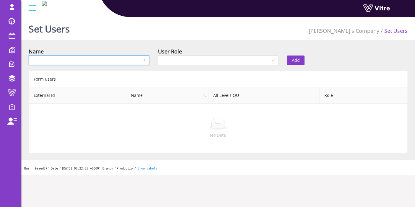
click at [126, 64] on input "search" at bounding box center [86, 60] width 109 height 9
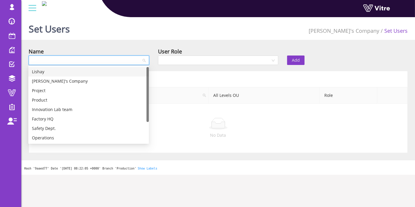
click at [125, 74] on div "Lishay" at bounding box center [88, 72] width 113 height 6
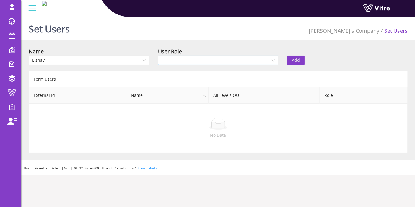
click at [199, 60] on input "search" at bounding box center [216, 60] width 109 height 9
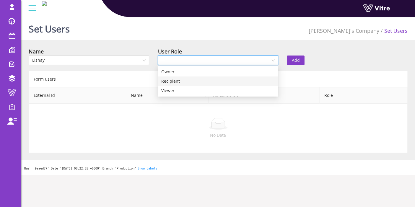
click at [199, 82] on div "Recipient" at bounding box center [217, 81] width 113 height 6
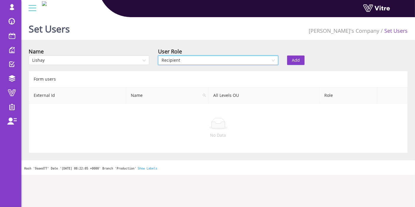
click at [297, 59] on span "Add" at bounding box center [296, 60] width 8 height 6
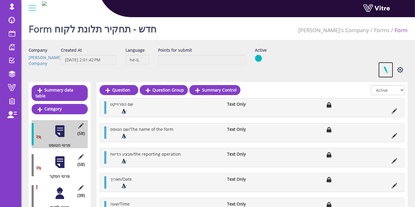
click at [387, 66] on link at bounding box center [385, 70] width 15 height 16
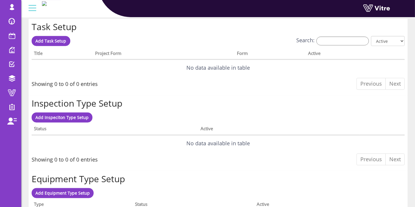
scroll to position [422, 0]
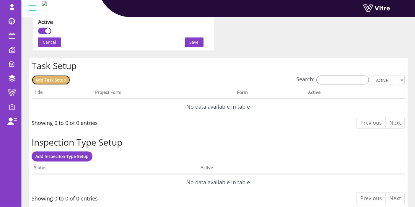
click at [56, 77] on span "Add Task Setup" at bounding box center [51, 80] width 31 height 6
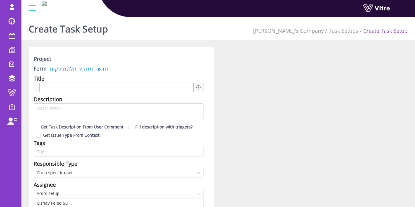
click at [139, 90] on div at bounding box center [117, 87] width 154 height 9
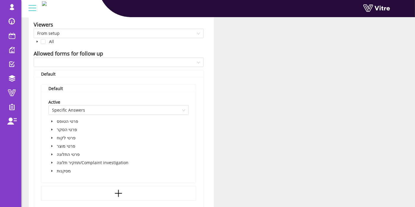
scroll to position [361, 0]
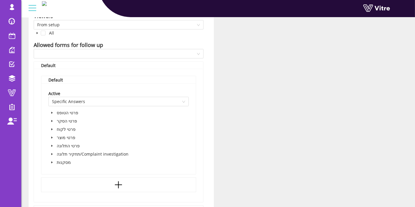
click at [54, 160] on span at bounding box center [51, 162] width 7 height 7
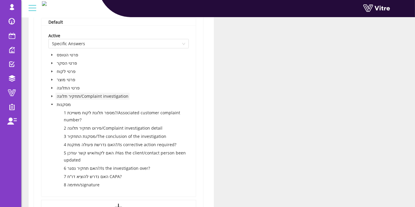
scroll to position [427, 0]
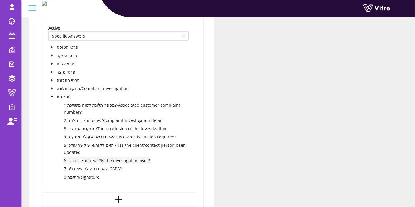
click at [92, 161] on span "6 האם תחקיר נסגר?/Is the investigation over?" at bounding box center [107, 161] width 86 height 6
click at [140, 160] on span "6 האם תחקיר נסגר?/Is the investigation over?" at bounding box center [107, 161] width 86 height 6
click at [102, 160] on span "6 האם תחקיר נסגר?/Is the investigation over?" at bounding box center [107, 161] width 86 height 6
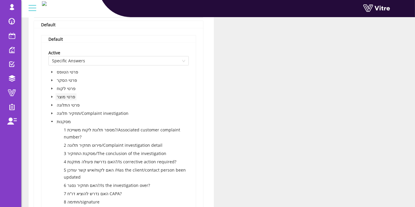
scroll to position [394, 0]
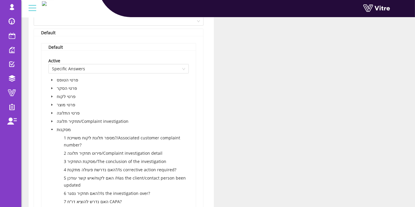
click at [52, 120] on icon "caret-down" at bounding box center [52, 121] width 3 height 3
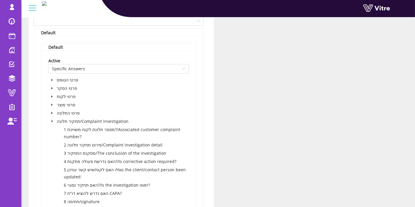
click at [51, 114] on span at bounding box center [51, 113] width 7 height 7
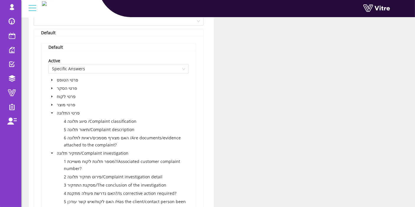
click at [51, 114] on span at bounding box center [51, 113] width 7 height 7
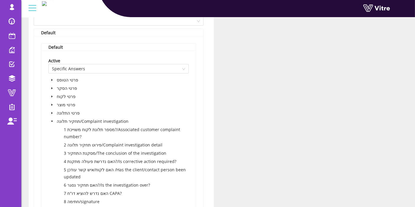
click at [52, 118] on span at bounding box center [51, 121] width 7 height 7
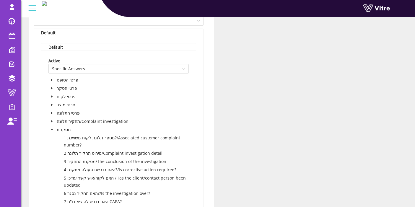
click at [53, 110] on span at bounding box center [51, 113] width 7 height 7
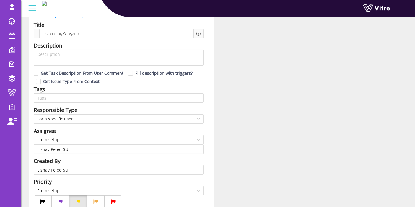
scroll to position [0, 0]
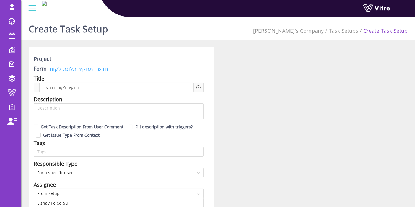
click at [76, 68] on link "חדש - תחקיר תלונת לקוח" at bounding box center [77, 68] width 61 height 7
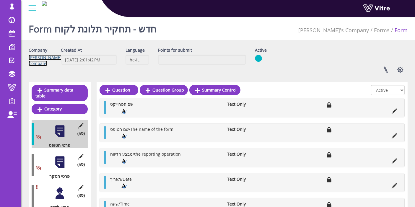
click at [42, 60] on link "[PERSON_NAME]'s Company" at bounding box center [47, 61] width 36 height 12
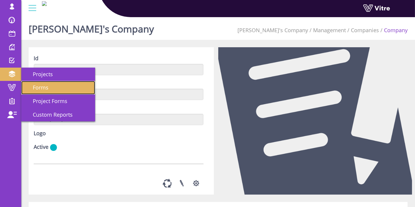
click at [54, 85] on link "Forms" at bounding box center [58, 88] width 74 height 14
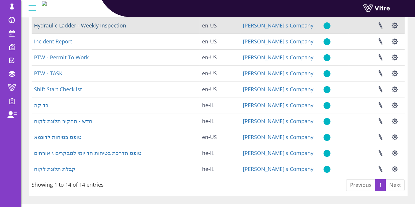
scroll to position [130, 0]
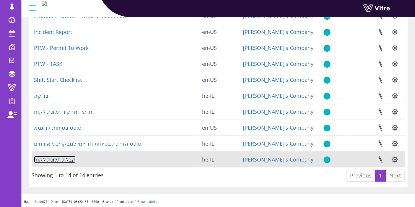
click at [46, 161] on link "קבלת תלונת לקוח" at bounding box center [55, 159] width 42 height 7
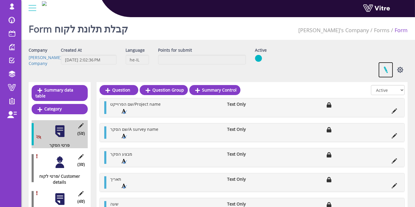
click at [387, 70] on link at bounding box center [385, 70] width 15 height 16
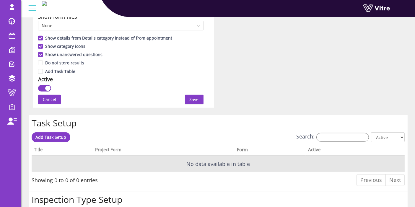
scroll to position [361, 0]
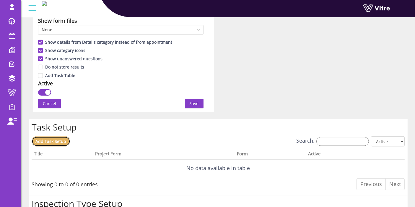
click at [52, 142] on span "Add Task Setup" at bounding box center [51, 142] width 31 height 6
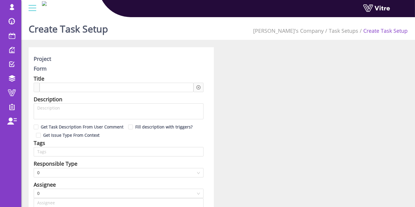
type input "Lishay Peled SU"
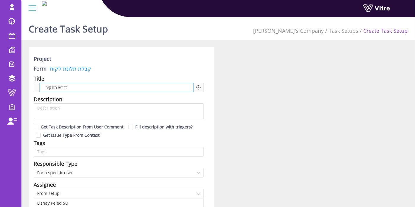
click at [62, 85] on span "נדרש תחקיר" at bounding box center [59, 87] width 30 height 6
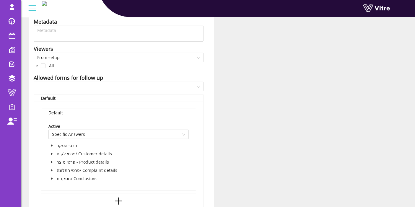
scroll to position [394, 0]
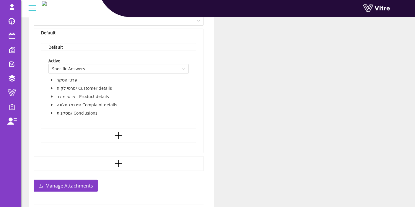
click at [52, 101] on span at bounding box center [51, 104] width 7 height 7
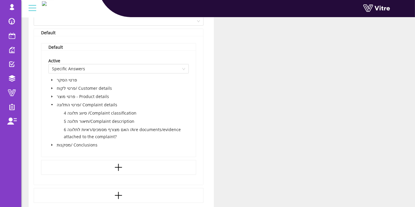
click at [52, 146] on span at bounding box center [51, 144] width 7 height 7
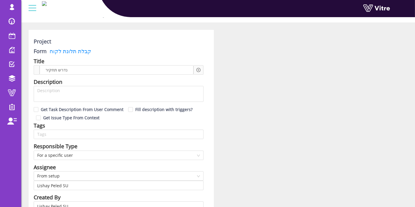
scroll to position [0, 0]
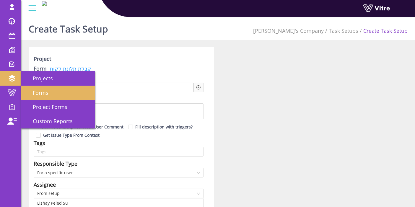
click at [48, 95] on link "Forms" at bounding box center [58, 93] width 74 height 14
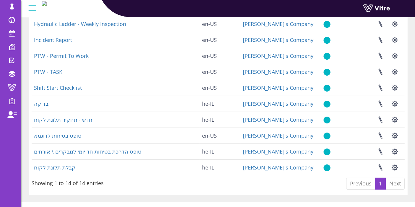
scroll to position [130, 0]
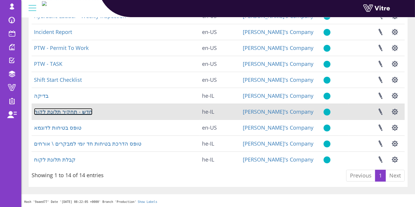
click at [59, 110] on link "חדש - תחקיר תלונת לקוח" at bounding box center [63, 111] width 58 height 7
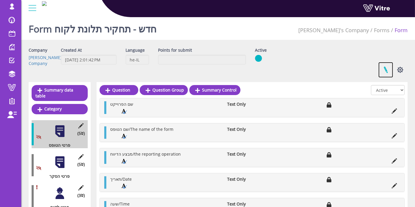
click at [386, 71] on link at bounding box center [385, 70] width 15 height 16
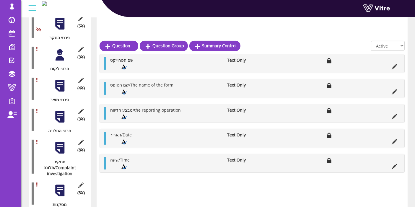
scroll to position [159, 0]
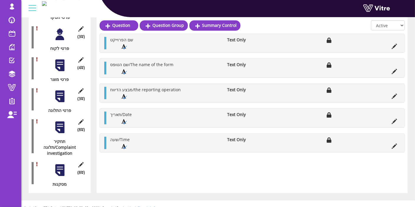
click at [61, 122] on div at bounding box center [59, 127] width 13 height 13
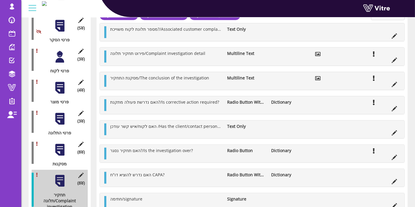
scroll to position [126, 0]
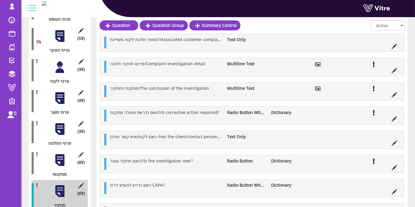
click at [62, 154] on div at bounding box center [59, 160] width 13 height 13
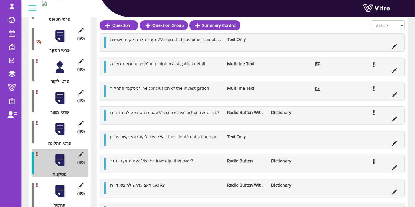
click at [61, 123] on div at bounding box center [59, 129] width 13 height 13
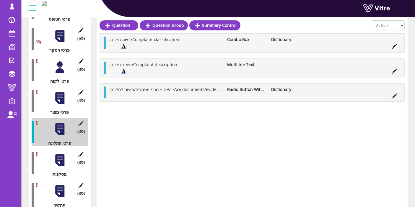
click at [60, 94] on div at bounding box center [59, 98] width 13 height 13
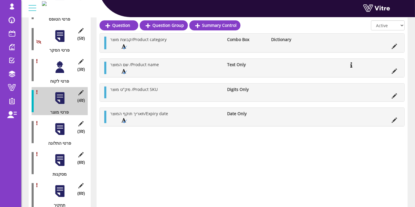
click at [62, 66] on div at bounding box center [59, 67] width 13 height 13
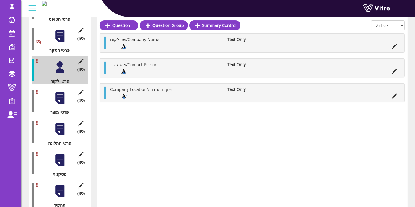
click at [60, 157] on div at bounding box center [59, 160] width 13 height 13
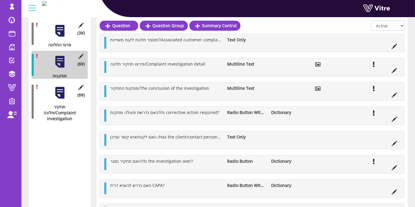
click at [57, 88] on div at bounding box center [59, 92] width 13 height 13
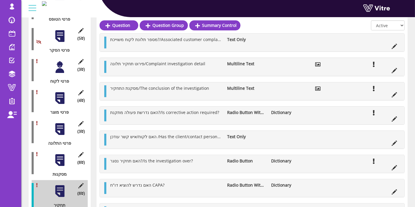
click at [66, 129] on div "(3 ) פרטי התלונה" at bounding box center [60, 132] width 56 height 28
click at [60, 123] on div at bounding box center [59, 129] width 13 height 13
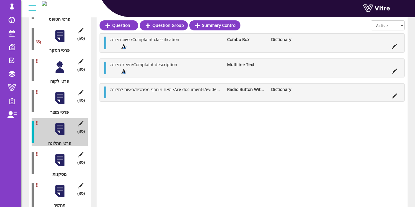
click at [59, 155] on div at bounding box center [59, 160] width 13 height 13
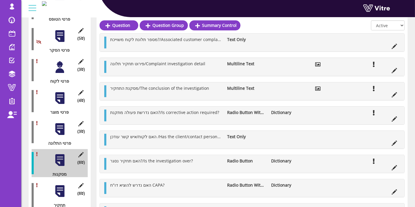
click at [56, 185] on div at bounding box center [59, 191] width 13 height 13
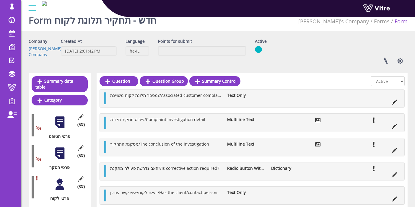
scroll to position [0, 0]
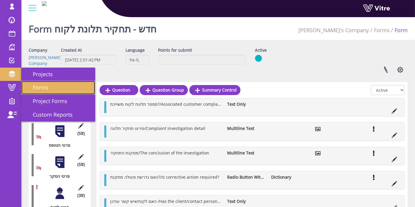
click at [44, 88] on span "Forms" at bounding box center [37, 87] width 23 height 7
click at [51, 86] on link "Forms" at bounding box center [58, 88] width 74 height 14
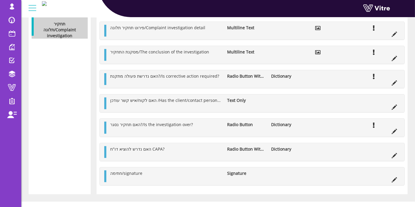
scroll to position [314, 0]
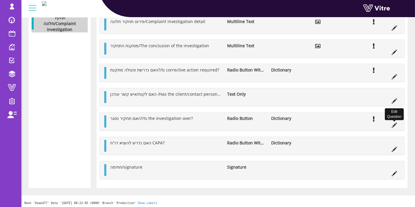
click at [395, 124] on icon at bounding box center [394, 125] width 5 height 5
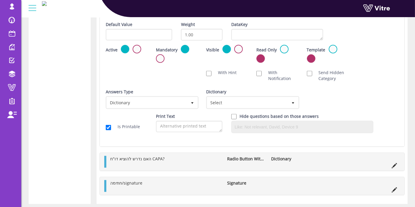
scroll to position [445, 0]
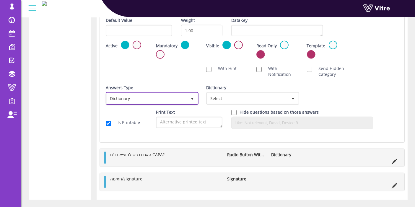
click at [163, 97] on span "Dictionary" at bounding box center [147, 98] width 80 height 11
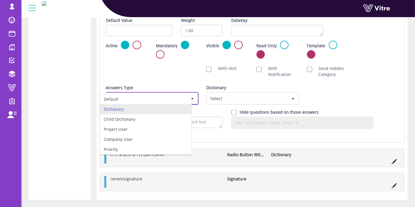
click at [149, 98] on li "Default" at bounding box center [145, 99] width 91 height 10
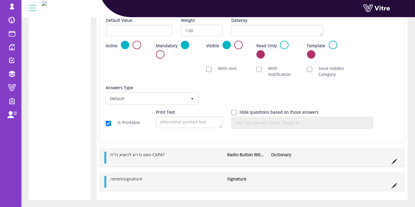
click at [318, 97] on div "Answers Type Default 0 Answers Type Dictionary 1 Module Select Form Context (li…" at bounding box center [252, 97] width 302 height 25
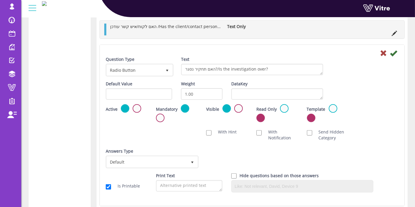
scroll to position [379, 0]
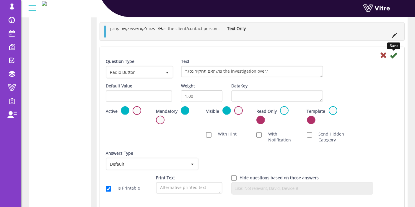
click at [394, 54] on icon at bounding box center [393, 55] width 7 height 7
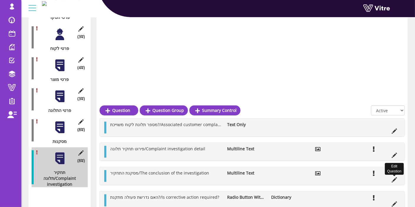
scroll to position [286, 0]
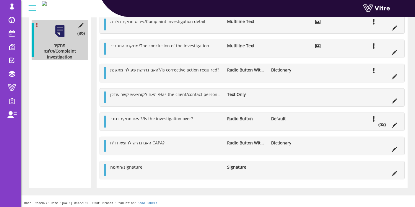
click at [384, 126] on div "האם תחקיר נסגר?/Is the investigation over? Radio Button Default (0 )" at bounding box center [252, 122] width 305 height 18
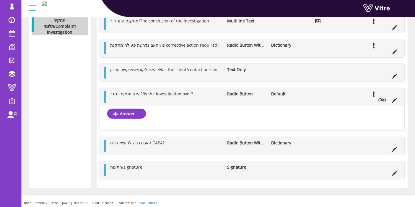
scroll to position [305, 0]
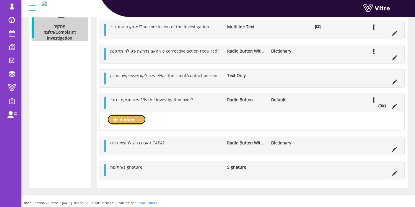
click at [128, 119] on link "Answer" at bounding box center [126, 120] width 39 height 10
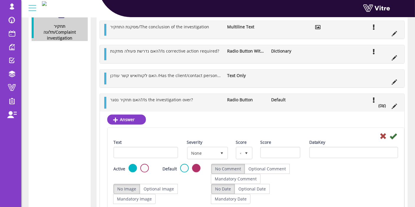
click at [146, 143] on div "Text" at bounding box center [145, 148] width 65 height 19
click at [148, 149] on input "Text" at bounding box center [145, 153] width 65 height 12
type input "כן"
click at [391, 133] on icon at bounding box center [393, 136] width 7 height 7
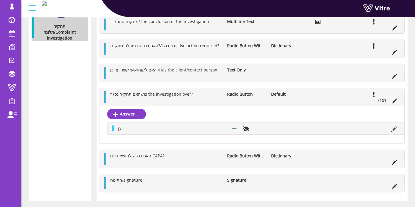
click at [133, 106] on div "Answer כן" at bounding box center [252, 125] width 305 height 38
click at [133, 111] on link "Answer" at bounding box center [126, 114] width 39 height 10
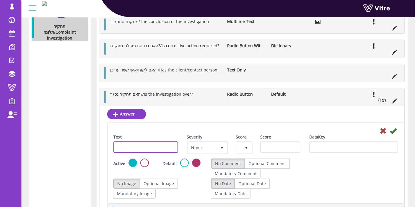
click at [160, 151] on input "Text" at bounding box center [145, 147] width 65 height 12
type input "לא"
click at [392, 129] on icon at bounding box center [393, 130] width 7 height 7
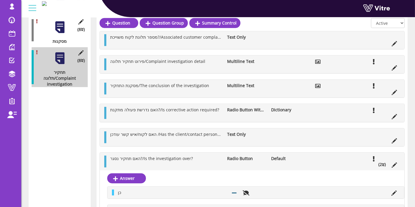
scroll to position [207, 0]
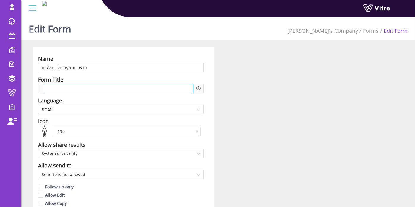
click at [87, 87] on div at bounding box center [118, 88] width 149 height 9
click at [90, 90] on div at bounding box center [118, 88] width 149 height 9
click at [85, 84] on div at bounding box center [118, 88] width 149 height 9
click at [88, 89] on div at bounding box center [118, 88] width 149 height 9
click at [88, 86] on div at bounding box center [118, 88] width 149 height 9
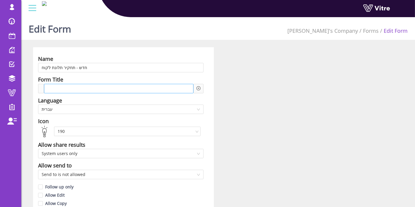
click at [144, 91] on div at bounding box center [118, 88] width 149 height 9
click at [187, 90] on div at bounding box center [118, 88] width 149 height 9
click at [186, 88] on div at bounding box center [118, 88] width 149 height 9
click at [113, 87] on div at bounding box center [118, 88] width 149 height 9
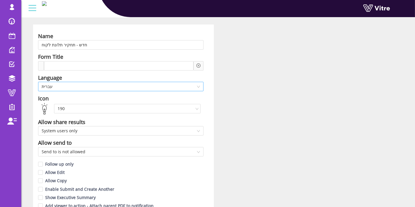
scroll to position [33, 0]
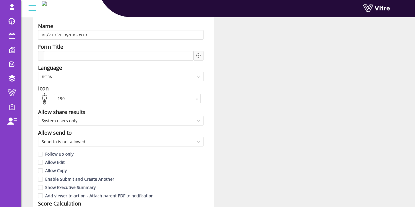
click at [109, 91] on div "Icon" at bounding box center [120, 88] width 165 height 8
click at [109, 100] on span "190" at bounding box center [127, 98] width 139 height 9
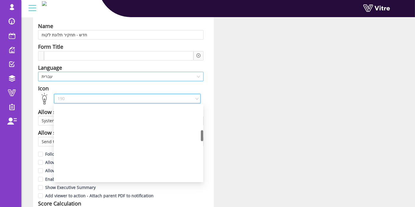
scroll to position [170, 0]
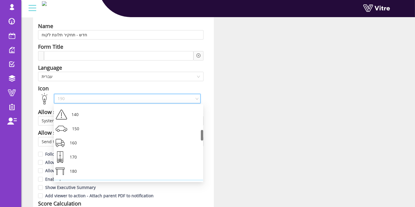
click at [80, 71] on div "Language" at bounding box center [120, 68] width 165 height 8
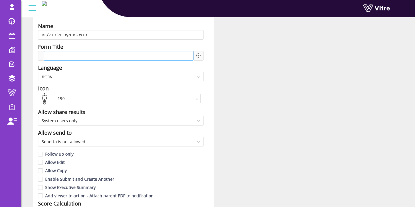
click at [78, 56] on div at bounding box center [118, 55] width 149 height 9
click at [201, 54] on div at bounding box center [198, 55] width 10 height 9
click at [196, 56] on icon "plus-circle" at bounding box center [198, 55] width 4 height 4
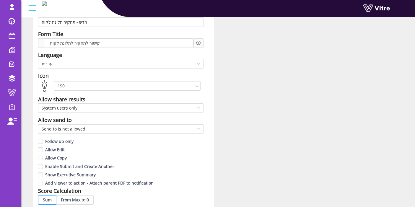
scroll to position [0, 0]
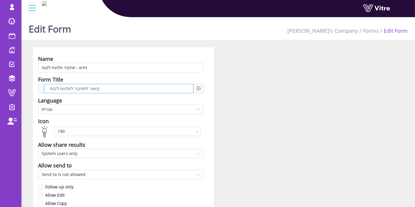
click at [124, 90] on div "קישור לתחקיר לתלונת לקוח" at bounding box center [118, 88] width 149 height 9
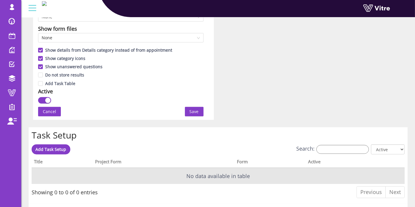
scroll to position [427, 0]
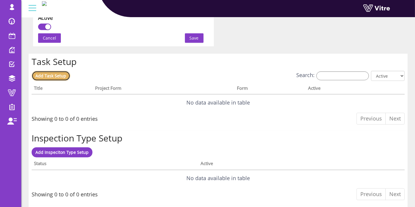
click at [53, 71] on link "Add Task Setup" at bounding box center [51, 76] width 39 height 10
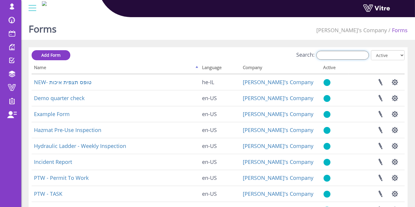
click at [339, 58] on input "Search:" at bounding box center [342, 55] width 53 height 9
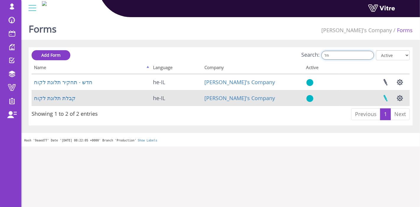
type input "תל"
click at [386, 97] on link at bounding box center [385, 98] width 15 height 16
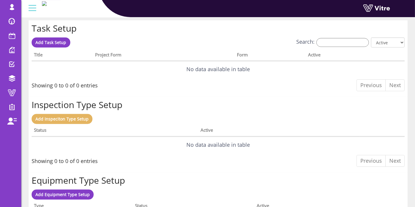
scroll to position [394, 0]
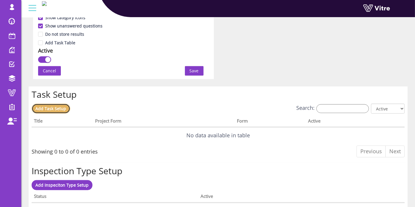
click at [64, 106] on span "Add Task Setup" at bounding box center [51, 109] width 31 height 6
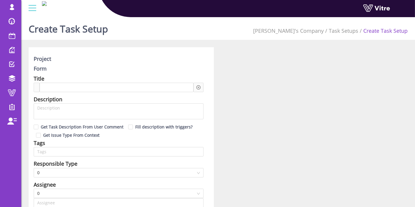
type input "Lishay Peled SU"
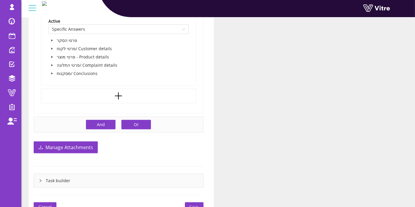
scroll to position [459, 0]
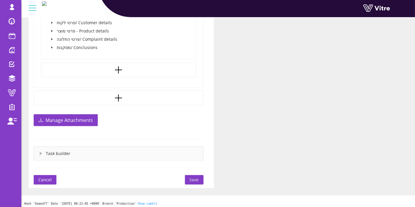
click at [53, 48] on icon "caret-down" at bounding box center [52, 47] width 3 height 3
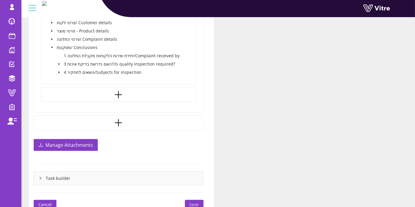
click at [57, 72] on span at bounding box center [59, 72] width 7 height 7
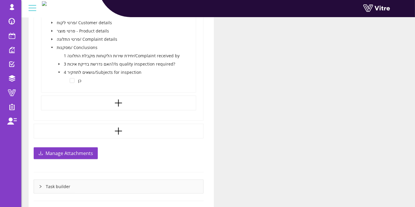
click at [58, 63] on icon "caret-down" at bounding box center [59, 64] width 3 height 3
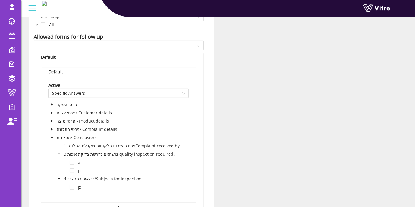
scroll to position [394, 0]
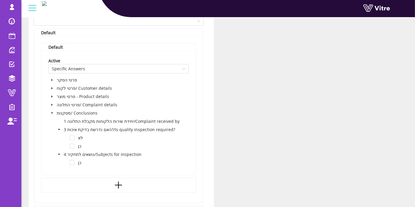
click at [59, 128] on icon "caret-down" at bounding box center [59, 129] width 3 height 3
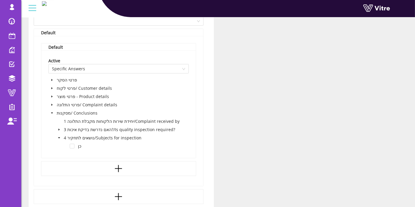
click at [59, 136] on icon "caret-down" at bounding box center [59, 137] width 3 height 3
click at [71, 146] on span at bounding box center [72, 146] width 5 height 5
click at [57, 136] on span at bounding box center [59, 137] width 7 height 7
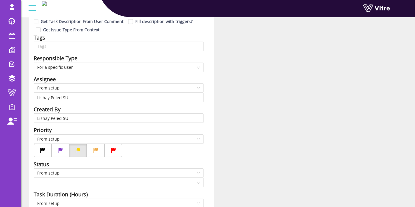
scroll to position [98, 0]
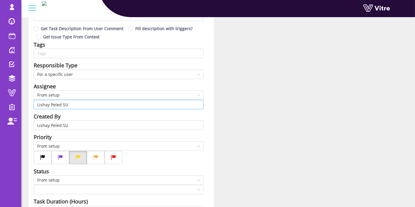
click at [77, 108] on input "Lishay Peled SU" at bounding box center [118, 104] width 163 height 9
click at [77, 104] on input "Lishay Peled SU" at bounding box center [118, 104] width 163 height 9
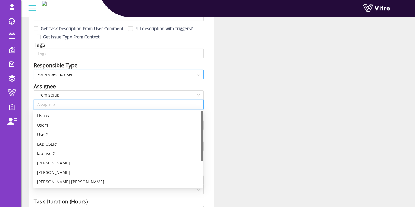
click at [79, 72] on span "For a specific user" at bounding box center [118, 74] width 163 height 9
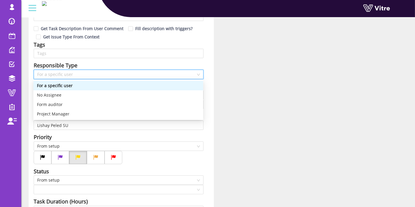
click at [72, 85] on div "For a specific user" at bounding box center [118, 85] width 163 height 6
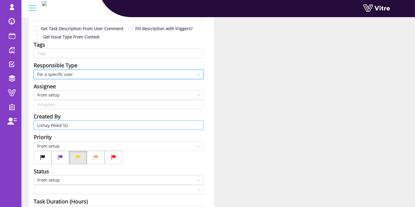
click at [78, 123] on input "Lishay Peled SU" at bounding box center [118, 125] width 163 height 9
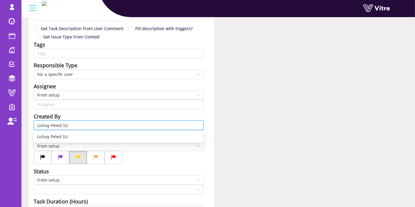
click at [78, 123] on input "Lishay Peled SU" at bounding box center [118, 125] width 163 height 9
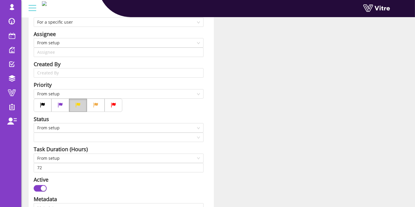
scroll to position [164, 0]
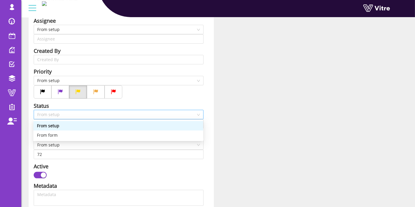
click at [84, 113] on span "From setup" at bounding box center [118, 114] width 163 height 9
click at [87, 137] on div "From form" at bounding box center [118, 135] width 163 height 6
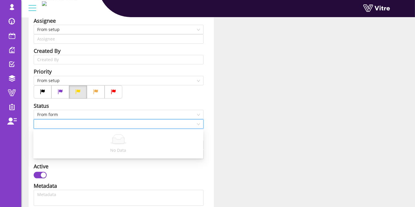
click at [87, 121] on input "search" at bounding box center [116, 124] width 159 height 9
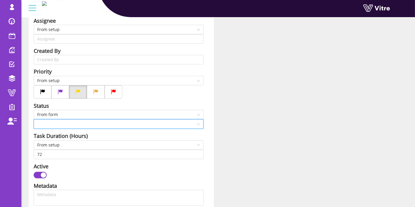
click at [109, 121] on input "search" at bounding box center [116, 124] width 159 height 9
click at [111, 114] on span "From form" at bounding box center [118, 114] width 163 height 9
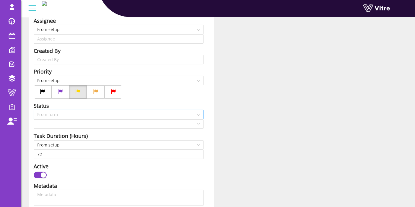
click at [91, 115] on span "From form" at bounding box center [118, 114] width 163 height 9
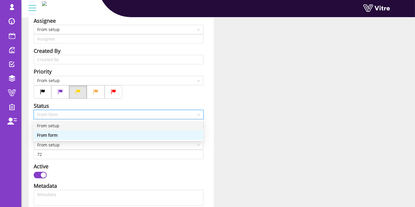
click at [77, 124] on div "From setup" at bounding box center [118, 126] width 163 height 6
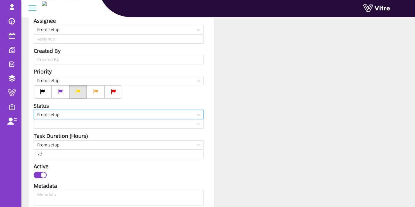
click at [232, 103] on div "Project Form קבלת תלונת לקוח Title Description Get Task Description From User C…" at bounding box center [218, 195] width 388 height 625
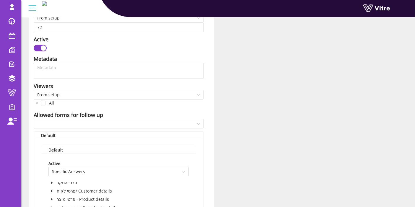
scroll to position [295, 0]
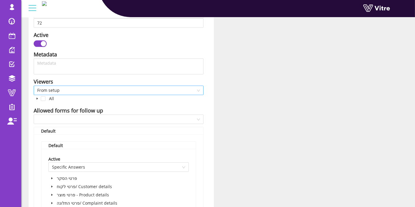
click at [102, 88] on span "From setup" at bounding box center [118, 90] width 163 height 9
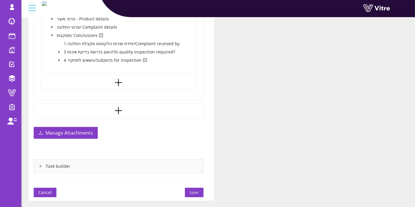
scroll to position [485, 0]
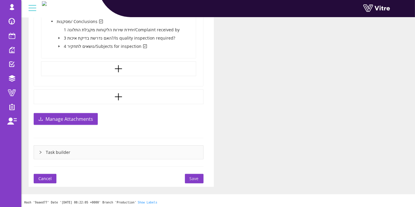
click at [88, 150] on div "Task builder" at bounding box center [118, 153] width 169 height 14
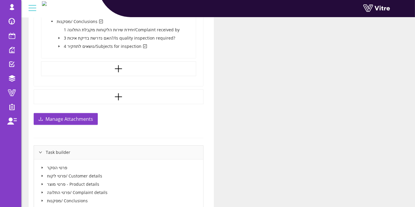
scroll to position [518, 0]
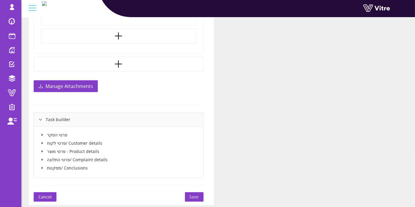
click at [54, 120] on div "Task builder" at bounding box center [118, 120] width 169 height 14
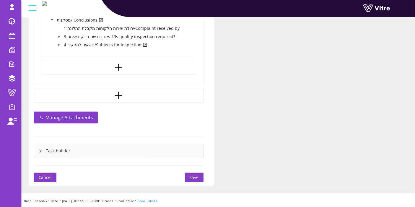
scroll to position [485, 0]
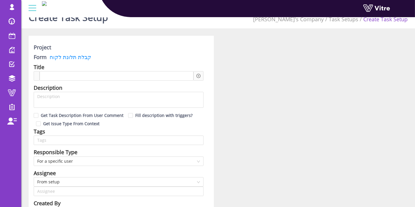
scroll to position [0, 0]
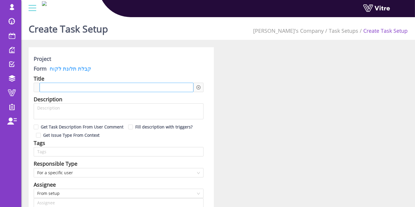
click at [92, 87] on div at bounding box center [117, 87] width 154 height 9
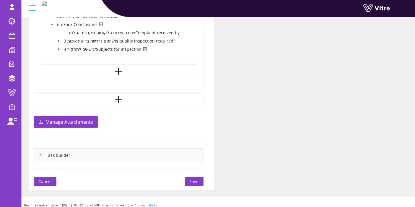
scroll to position [485, 0]
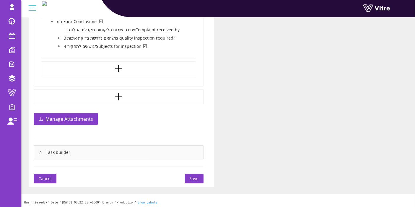
click at [192, 175] on button "Save" at bounding box center [194, 178] width 19 height 9
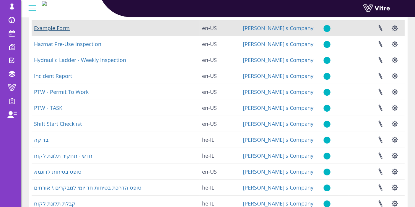
scroll to position [130, 0]
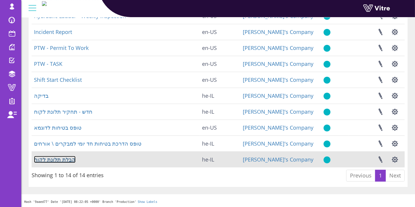
click at [56, 157] on link "קבלת תלונת לקוח" at bounding box center [55, 159] width 42 height 7
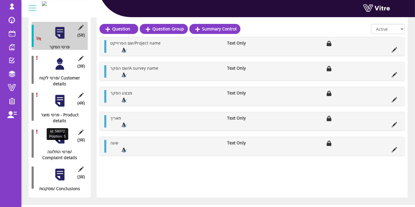
scroll to position [103, 0]
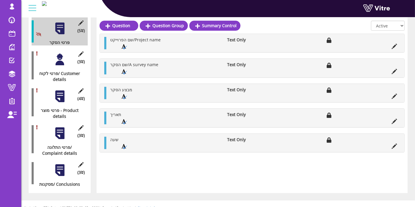
click at [62, 164] on div at bounding box center [59, 170] width 13 height 13
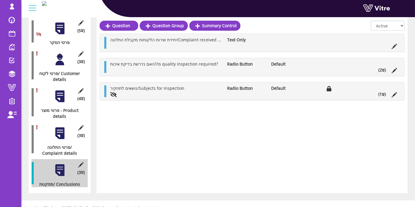
click at [383, 72] on div "האם נדרשת בדיקת איכות?/Is quality inspection required? Radio Button Default (2 )" at bounding box center [252, 67] width 305 height 18
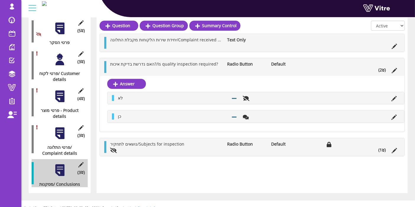
click at [59, 127] on div at bounding box center [59, 133] width 13 height 13
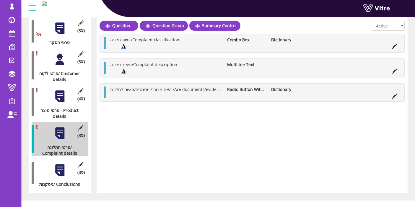
click at [60, 90] on div at bounding box center [59, 96] width 13 height 13
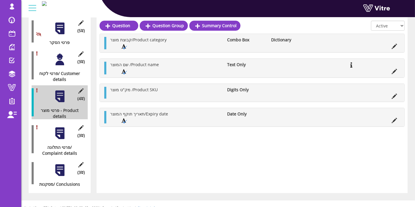
click at [60, 56] on div at bounding box center [59, 59] width 13 height 13
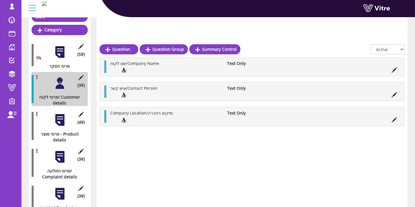
scroll to position [70, 0]
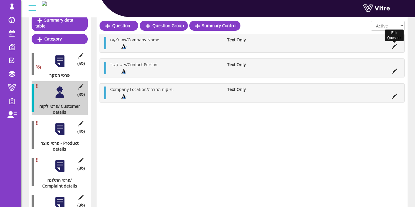
click at [396, 45] on icon at bounding box center [394, 46] width 5 height 5
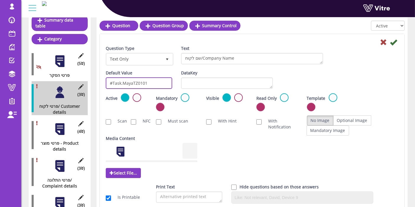
click at [157, 81] on input "#Task.MayaTZ0101" at bounding box center [139, 83] width 66 height 12
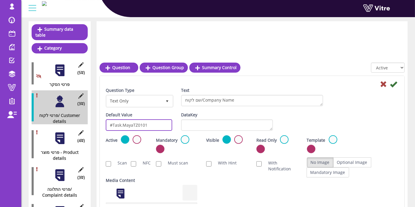
scroll to position [0, 0]
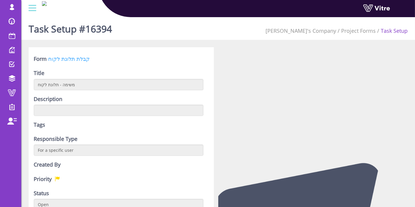
drag, startPoint x: 75, startPoint y: 56, endPoint x: 74, endPoint y: 61, distance: 5.2
click at [75, 56] on link "קבלת תלונת לקוח" at bounding box center [69, 58] width 42 height 7
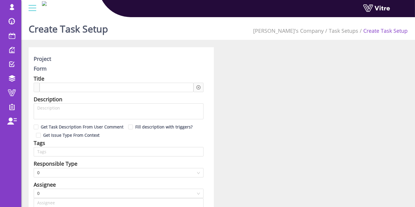
type input "Lishay Peled SU"
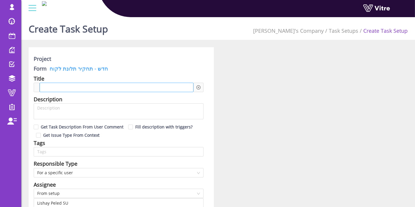
click at [81, 86] on div at bounding box center [117, 87] width 154 height 9
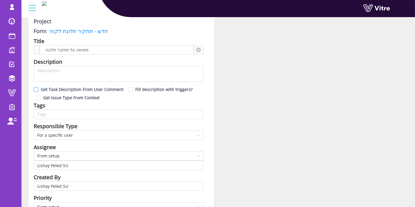
scroll to position [66, 0]
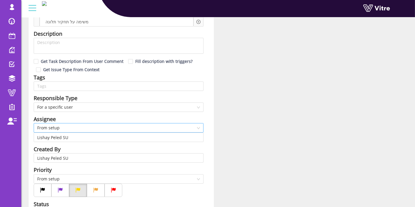
click at [73, 127] on span "From setup" at bounding box center [118, 127] width 163 height 9
click at [75, 133] on input "Lishay Peled SU" at bounding box center [118, 137] width 163 height 9
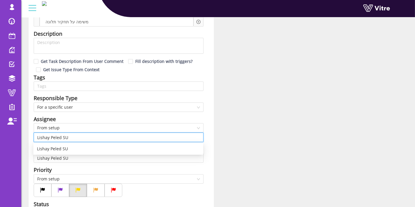
click at [75, 133] on input "Lishay Peled SU" at bounding box center [118, 137] width 163 height 9
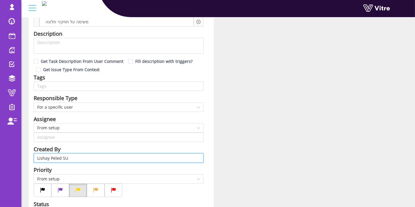
click at [87, 155] on input "Lishay Peled SU" at bounding box center [118, 158] width 163 height 9
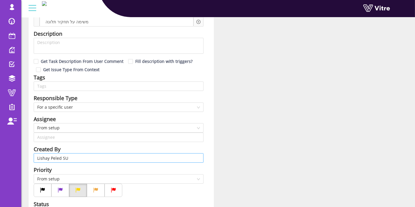
click at [124, 153] on div "Lishay Peled SU" at bounding box center [119, 157] width 170 height 9
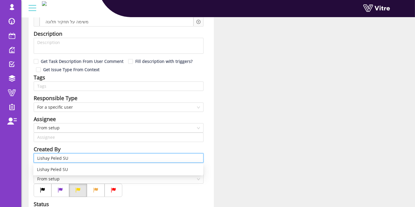
click at [124, 153] on div "Lishay Peled SU" at bounding box center [119, 157] width 170 height 9
click at [121, 158] on input "Lishay Peled SU" at bounding box center [118, 158] width 163 height 9
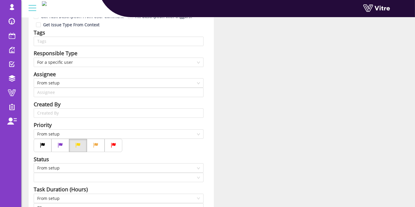
scroll to position [131, 0]
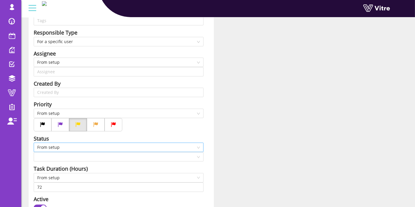
click at [73, 147] on span "From setup" at bounding box center [118, 147] width 163 height 9
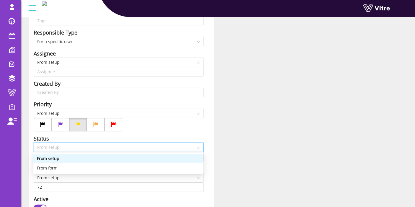
click at [71, 157] on div "From setup" at bounding box center [118, 158] width 163 height 6
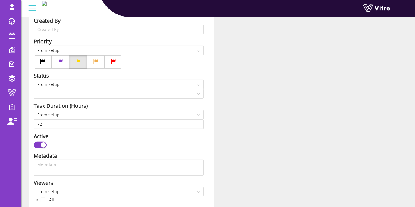
scroll to position [197, 0]
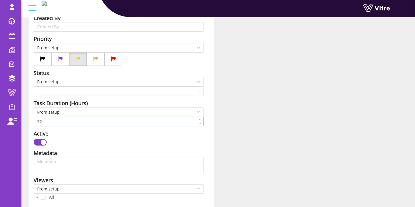
click at [64, 117] on div "72" at bounding box center [119, 121] width 170 height 9
click at [67, 117] on input "72" at bounding box center [118, 121] width 169 height 9
click at [70, 113] on span "From setup" at bounding box center [118, 112] width 163 height 9
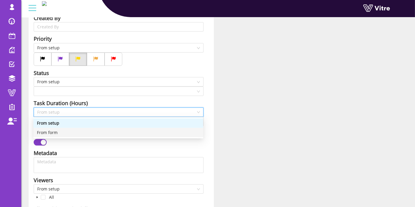
click at [81, 134] on div "From form" at bounding box center [118, 132] width 163 height 6
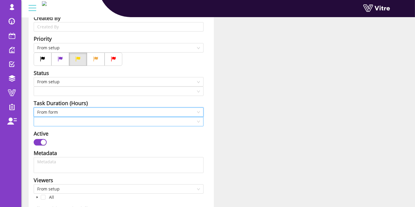
click at [79, 123] on input "search" at bounding box center [116, 121] width 159 height 9
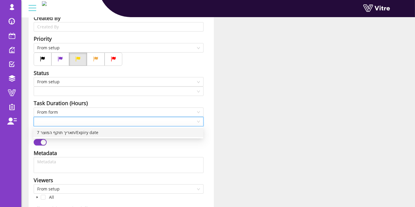
drag, startPoint x: 80, startPoint y: 133, endPoint x: 194, endPoint y: 134, distance: 114.0
click at [194, 134] on div "7 תאריך תוקף המוצר/Expiry date" at bounding box center [118, 132] width 163 height 6
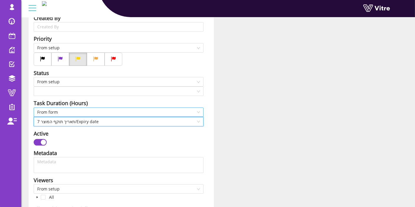
click at [157, 110] on span "From form" at bounding box center [118, 112] width 163 height 9
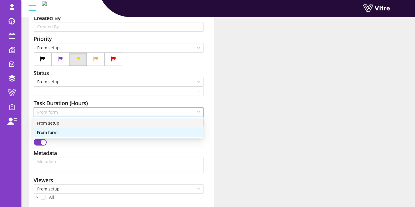
click at [89, 124] on div "From setup" at bounding box center [118, 123] width 163 height 6
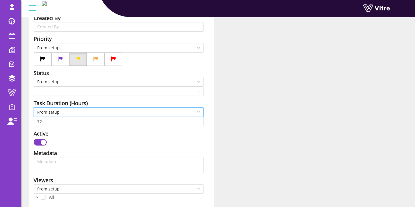
click at [281, 116] on div "Project Form חדש - תחקיר תלונת לקוח Title משימה על תחקיר תלונה Description Get …" at bounding box center [218, 159] width 388 height 617
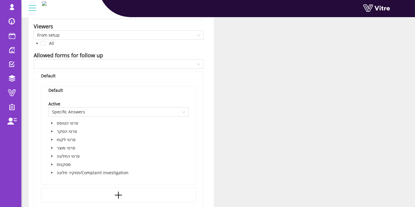
scroll to position [361, 0]
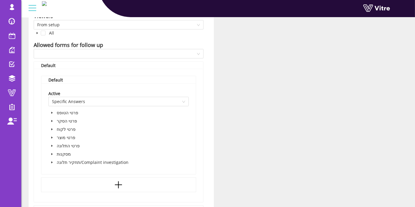
click at [55, 145] on span at bounding box center [51, 145] width 7 height 7
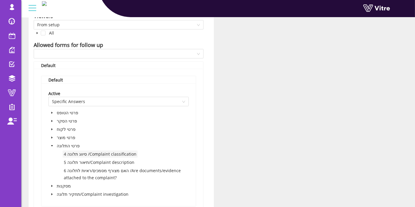
click at [82, 155] on span "4 סיווג תלונה /Complaint classification" at bounding box center [100, 154] width 73 height 6
click at [90, 164] on span "5 תיאור תלונה/Complaint description" at bounding box center [99, 163] width 71 height 6
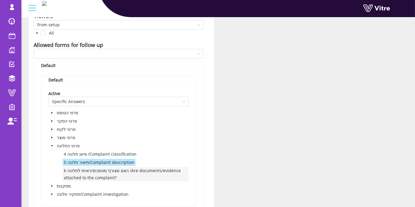
click at [88, 173] on span "6 האם מצורף מסמכים/ראיות לתלונה /Are documents/evidence attached to the complai…" at bounding box center [126, 174] width 126 height 14
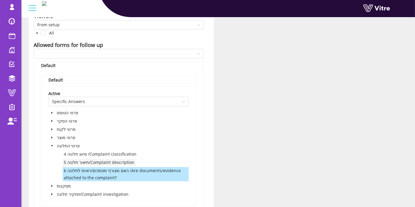
click at [84, 161] on span "5 תיאור תלונה/Complaint description" at bounding box center [99, 163] width 71 height 6
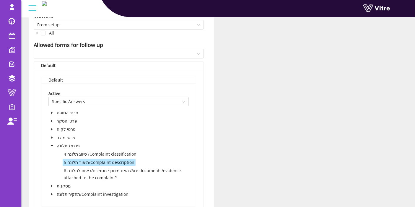
click at [55, 187] on span at bounding box center [51, 186] width 7 height 7
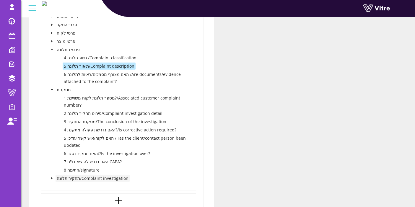
scroll to position [459, 0]
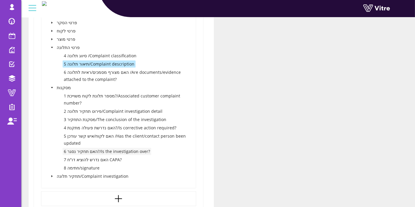
click at [80, 151] on span "6 האם תחקיר נסגר?/Is the investigation over?" at bounding box center [107, 152] width 86 height 6
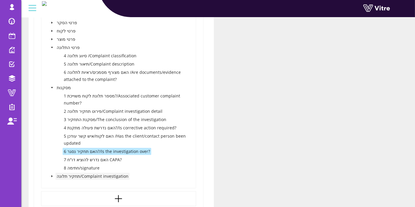
click at [87, 175] on span "תחקיר תלונה/Complaint investigation" at bounding box center [93, 176] width 72 height 6
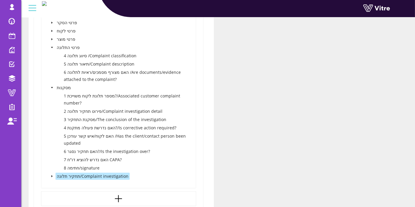
click at [55, 175] on span at bounding box center [51, 176] width 7 height 7
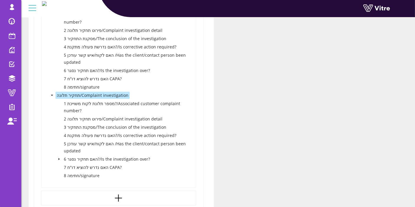
scroll to position [591, 0]
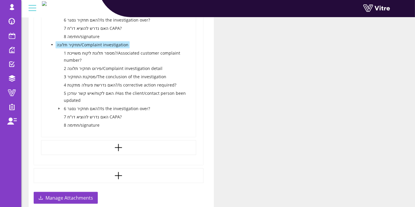
click at [60, 109] on span "caret-down" at bounding box center [59, 108] width 3 height 3
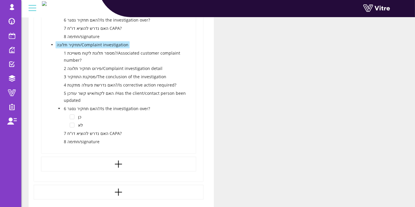
click at [68, 116] on span at bounding box center [66, 116] width 7 height 7
click at [72, 123] on span at bounding box center [72, 125] width 5 height 5
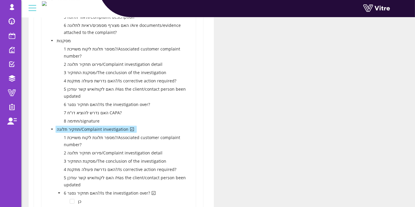
scroll to position [492, 0]
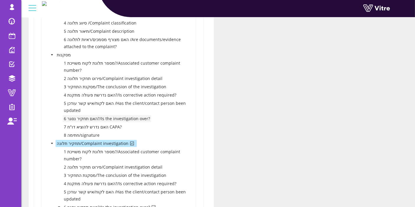
click at [116, 117] on span "6 האם תחקיר נסגר?/Is the investigation over?" at bounding box center [107, 119] width 86 height 6
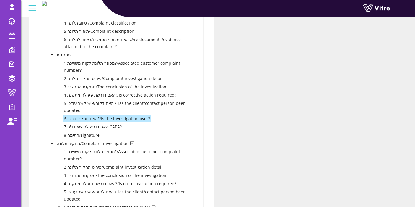
click at [116, 117] on span "6 האם תחקיר נסגר?/Is the investigation over?" at bounding box center [107, 119] width 86 height 6
click at [51, 55] on icon "caret-down" at bounding box center [52, 54] width 3 height 3
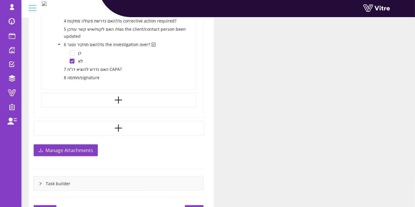
scroll to position [606, 0]
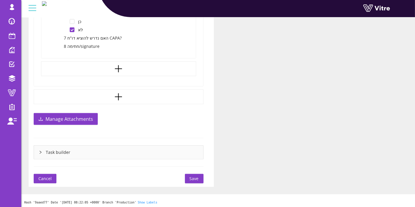
click at [195, 176] on span "Save" at bounding box center [194, 178] width 9 height 6
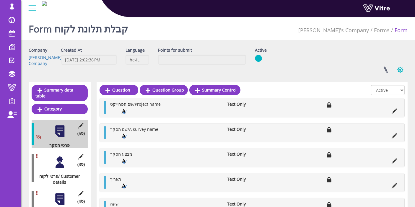
click at [401, 68] on button "button" at bounding box center [400, 70] width 15 height 16
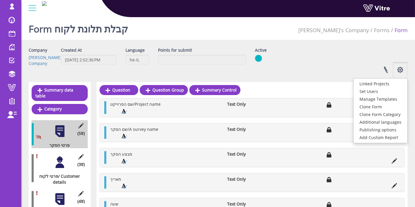
click at [270, 77] on div "Linked Projects Set Users Manage Templates Clone Form Clone Form Category Addit…" at bounding box center [331, 70] width 162 height 16
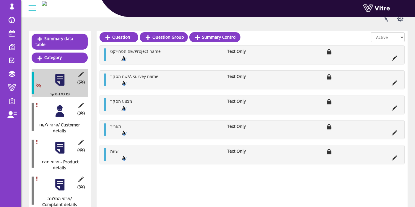
scroll to position [66, 0]
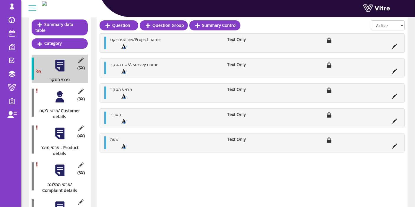
click at [60, 91] on div at bounding box center [59, 96] width 13 height 13
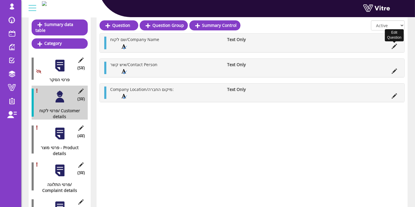
click at [393, 48] on icon at bounding box center [394, 46] width 5 height 5
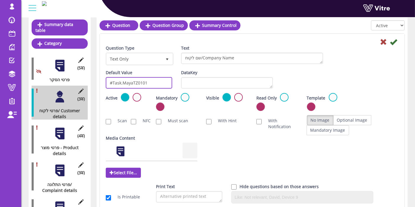
drag, startPoint x: 156, startPoint y: 82, endPoint x: 112, endPoint y: 82, distance: 43.4
click at [112, 82] on input "#Task.MayaTZ0101" at bounding box center [139, 83] width 66 height 12
click at [264, 136] on div "Media Content Select File..." at bounding box center [252, 157] width 302 height 44
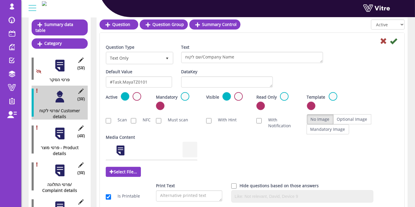
scroll to position [0, 0]
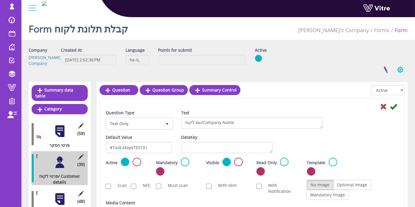
click at [399, 70] on button "button" at bounding box center [400, 70] width 15 height 16
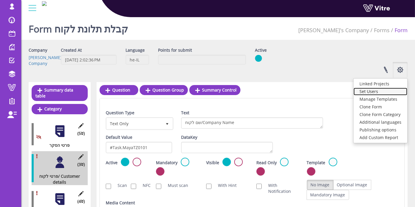
click at [372, 91] on link "Set Users" at bounding box center [381, 92] width 54 height 8
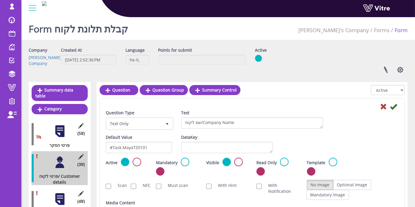
click at [61, 156] on div at bounding box center [59, 162] width 13 height 13
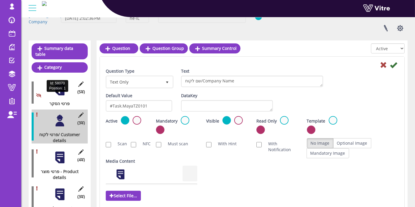
scroll to position [66, 0]
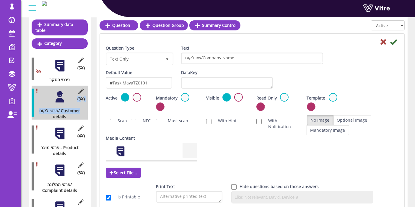
drag, startPoint x: 80, startPoint y: 86, endPoint x: 80, endPoint y: 103, distance: 17.4
click at [80, 103] on div "Edit Category (3 ) פרטי לקוח/ Customer details" at bounding box center [60, 103] width 56 height 34
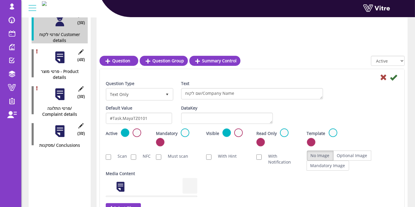
scroll to position [197, 0]
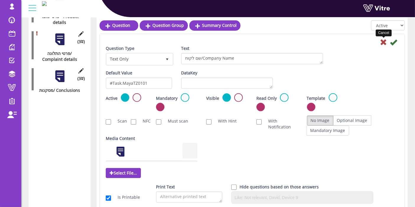
click at [382, 44] on icon at bounding box center [383, 42] width 7 height 7
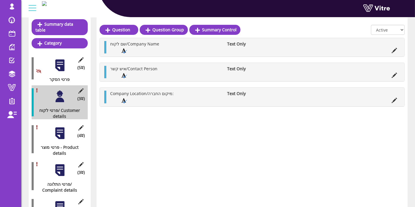
scroll to position [70, 0]
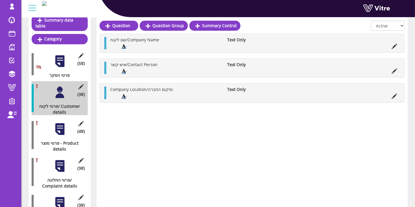
click at [62, 123] on div at bounding box center [59, 129] width 13 height 13
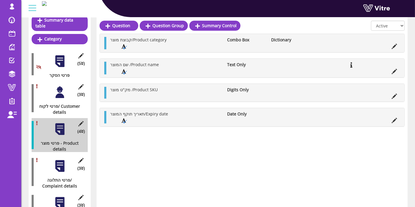
click at [63, 164] on div at bounding box center [59, 166] width 13 height 13
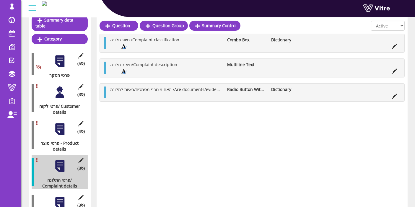
click at [61, 123] on div at bounding box center [59, 129] width 13 height 13
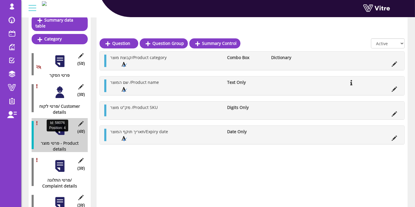
scroll to position [103, 0]
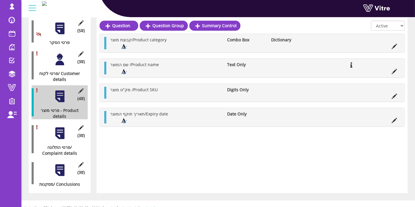
click at [62, 127] on div at bounding box center [59, 133] width 13 height 13
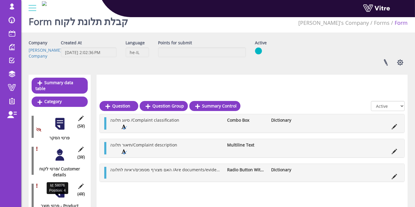
scroll to position [4, 0]
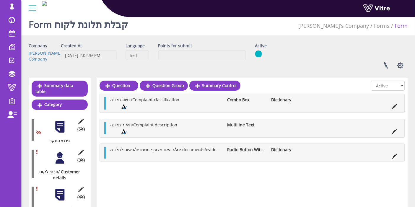
click at [65, 153] on div at bounding box center [59, 157] width 13 height 13
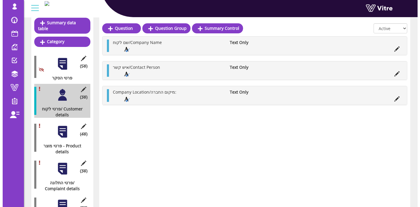
scroll to position [70, 0]
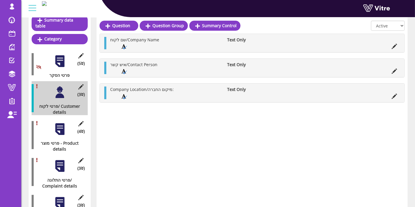
click at [61, 123] on div at bounding box center [59, 129] width 13 height 13
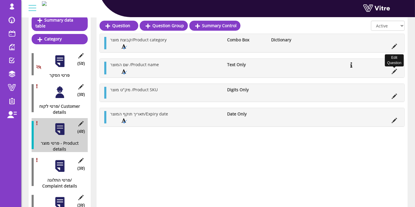
click at [394, 73] on icon at bounding box center [394, 71] width 5 height 5
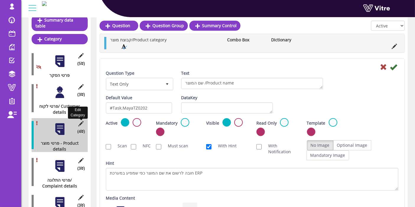
click at [80, 121] on icon at bounding box center [80, 123] width 7 height 5
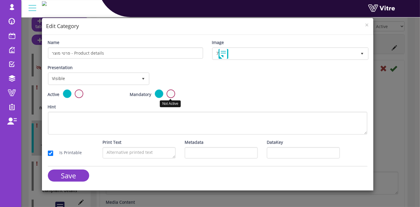
click at [171, 92] on label at bounding box center [171, 94] width 9 height 9
click at [0, 0] on input "radio" at bounding box center [0, 0] width 0 height 0
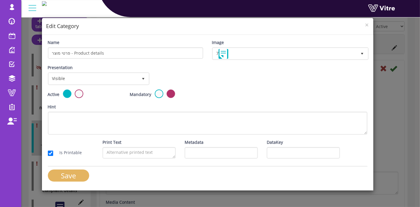
click at [74, 176] on input "Save" at bounding box center [68, 176] width 41 height 12
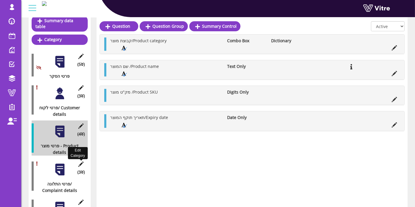
click at [80, 162] on icon at bounding box center [80, 164] width 7 height 5
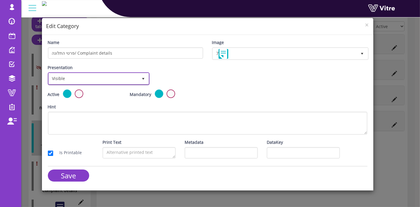
click at [85, 78] on span "Visible" at bounding box center [94, 78] width 90 height 11
click at [221, 82] on div "Presentation Visible 0 Set Duration Minutes 0 Set conditional rule Set Duration" at bounding box center [207, 76] width 328 height 25
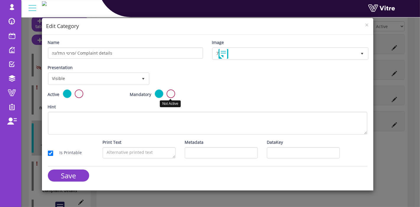
click at [173, 94] on label at bounding box center [171, 94] width 9 height 9
click at [0, 0] on input "radio" at bounding box center [0, 0] width 0 height 0
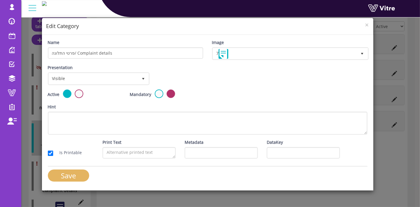
click at [77, 175] on input "Save" at bounding box center [68, 176] width 41 height 12
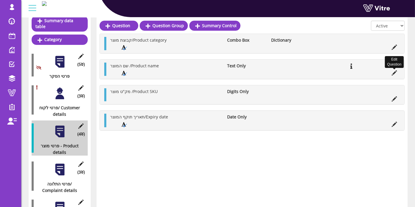
click at [395, 72] on icon at bounding box center [394, 72] width 5 height 5
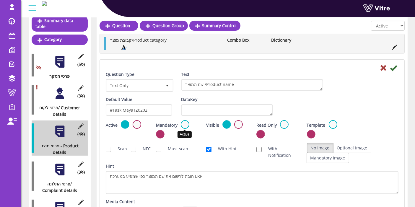
click at [184, 125] on label at bounding box center [185, 124] width 9 height 9
click at [0, 0] on input "radio" at bounding box center [0, 0] width 0 height 0
click at [184, 125] on label at bounding box center [185, 124] width 9 height 9
click at [0, 0] on input "radio" at bounding box center [0, 0] width 0 height 0
click at [158, 133] on label at bounding box center [160, 134] width 9 height 9
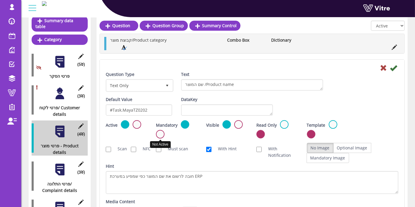
click at [0, 0] on input "radio" at bounding box center [0, 0] width 0 height 0
click at [394, 68] on icon at bounding box center [393, 67] width 7 height 7
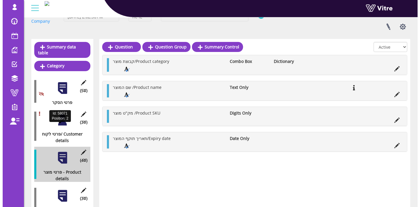
scroll to position [43, 0]
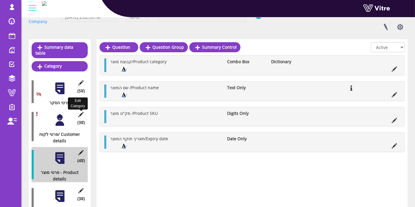
click at [82, 112] on icon at bounding box center [80, 114] width 7 height 5
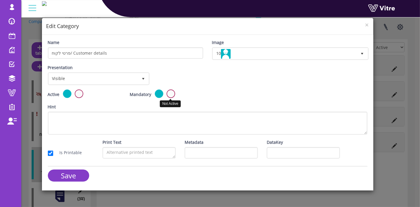
click at [171, 94] on label at bounding box center [171, 94] width 9 height 9
click at [0, 0] on input "radio" at bounding box center [0, 0] width 0 height 0
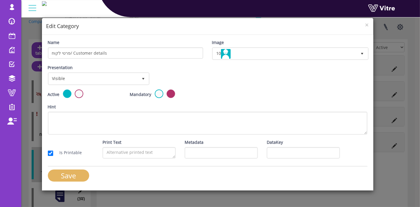
click at [87, 173] on input "Save" at bounding box center [68, 176] width 41 height 12
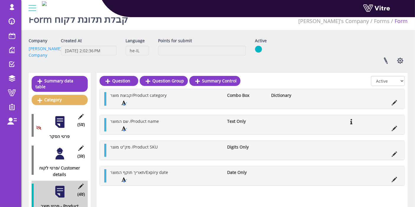
scroll to position [0, 0]
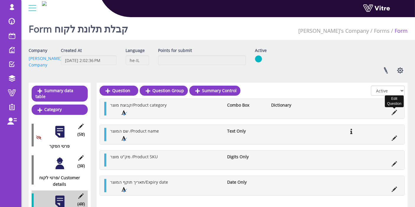
click at [393, 110] on icon at bounding box center [394, 112] width 5 height 5
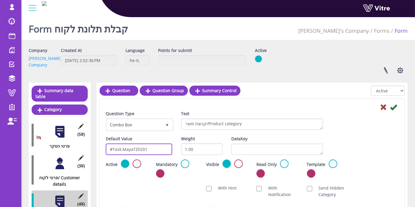
click at [137, 149] on input "#Task.MayaTZ0201" at bounding box center [139, 150] width 66 height 12
click at [133, 187] on div "Scan NFC Must scan With Hint With Notification Send Hidden Category No Image Op…" at bounding box center [252, 191] width 302 height 19
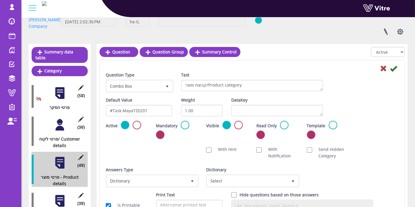
scroll to position [66, 0]
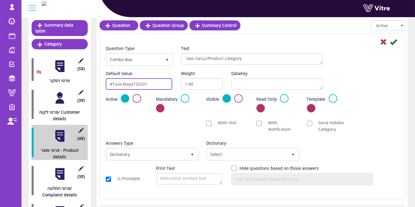
click at [136, 84] on input "#Task.MayaTZ0201" at bounding box center [139, 84] width 66 height 12
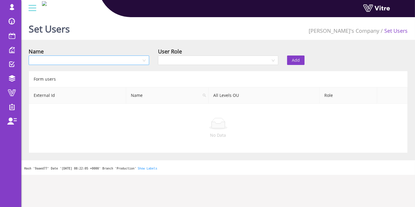
click at [94, 62] on input "search" at bounding box center [86, 60] width 109 height 9
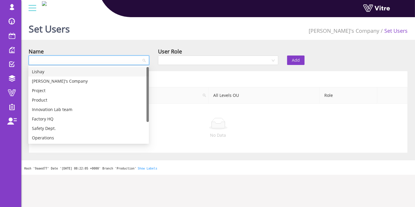
click at [85, 73] on div "Lishay" at bounding box center [88, 72] width 113 height 6
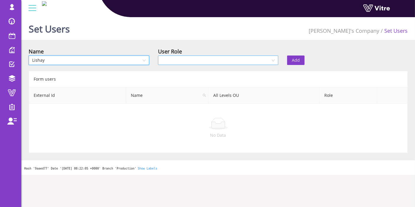
click at [188, 56] on input "search" at bounding box center [216, 60] width 109 height 9
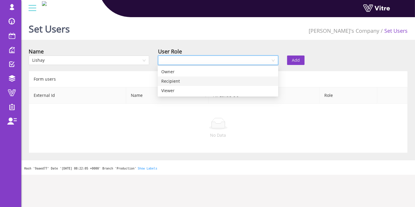
click at [185, 80] on div "Recipient" at bounding box center [217, 81] width 113 height 6
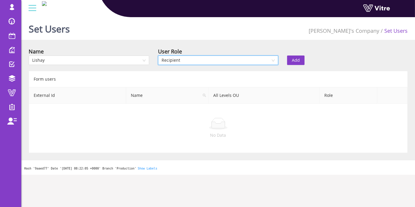
click at [304, 58] on button "Add" at bounding box center [295, 60] width 17 height 9
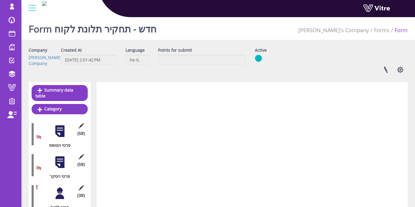
scroll to position [207, 0]
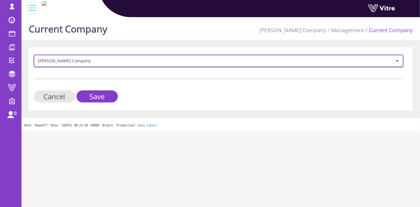
click at [97, 58] on span "[PERSON_NAME] Company" at bounding box center [213, 61] width 357 height 11
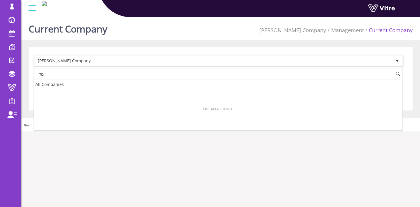
type input "ם"
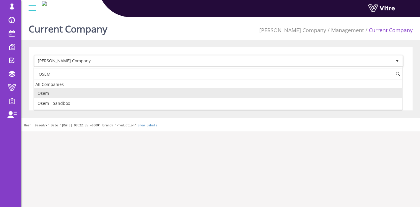
click at [104, 91] on li "Osem" at bounding box center [218, 93] width 368 height 10
type input "OSEM"
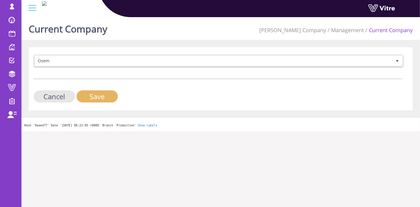
click at [100, 95] on input "Save" at bounding box center [97, 96] width 41 height 12
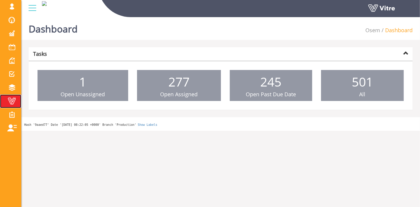
click at [14, 99] on span at bounding box center [11, 100] width 15 height 7
